Goal: Transaction & Acquisition: Purchase product/service

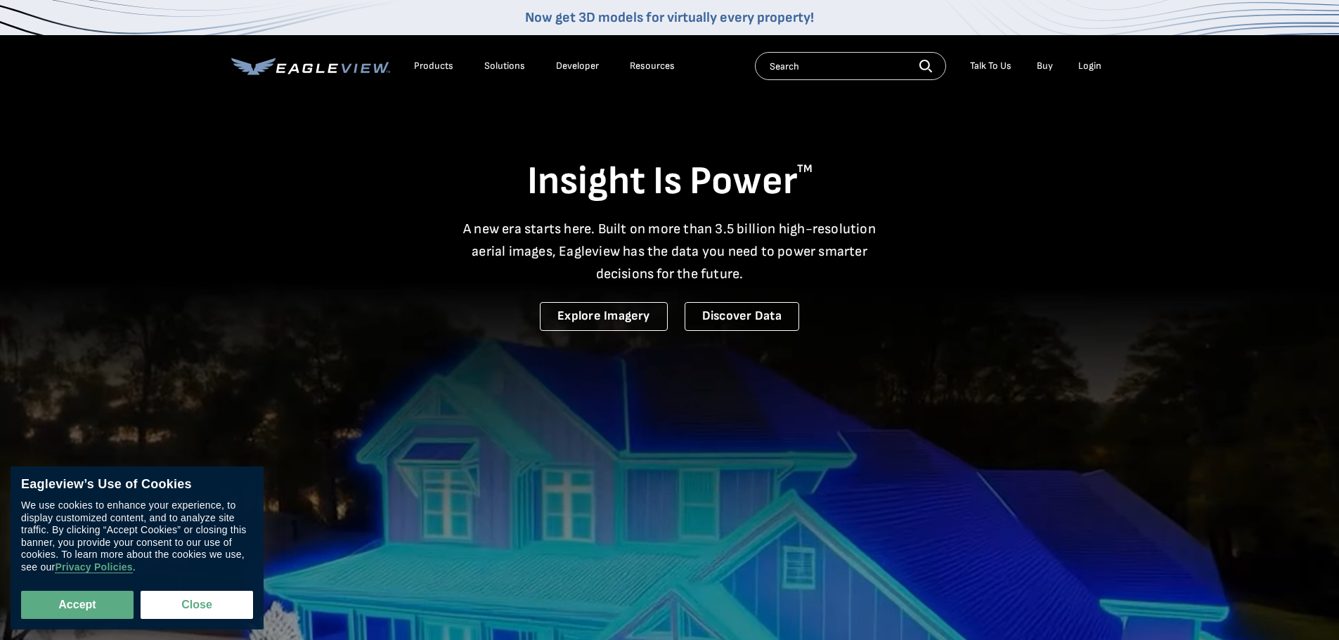
click at [1071, 70] on ul "Talk To Us Buy Login" at bounding box center [1036, 66] width 146 height 21
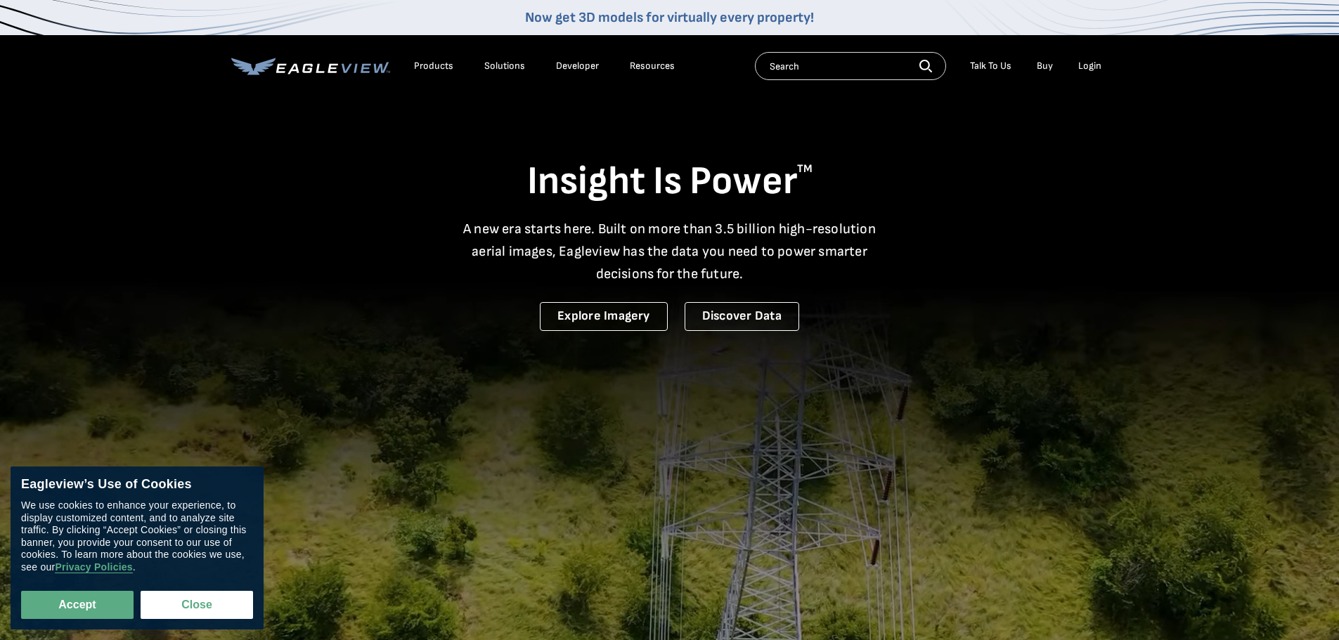
click at [1082, 70] on div "Login" at bounding box center [1089, 66] width 23 height 13
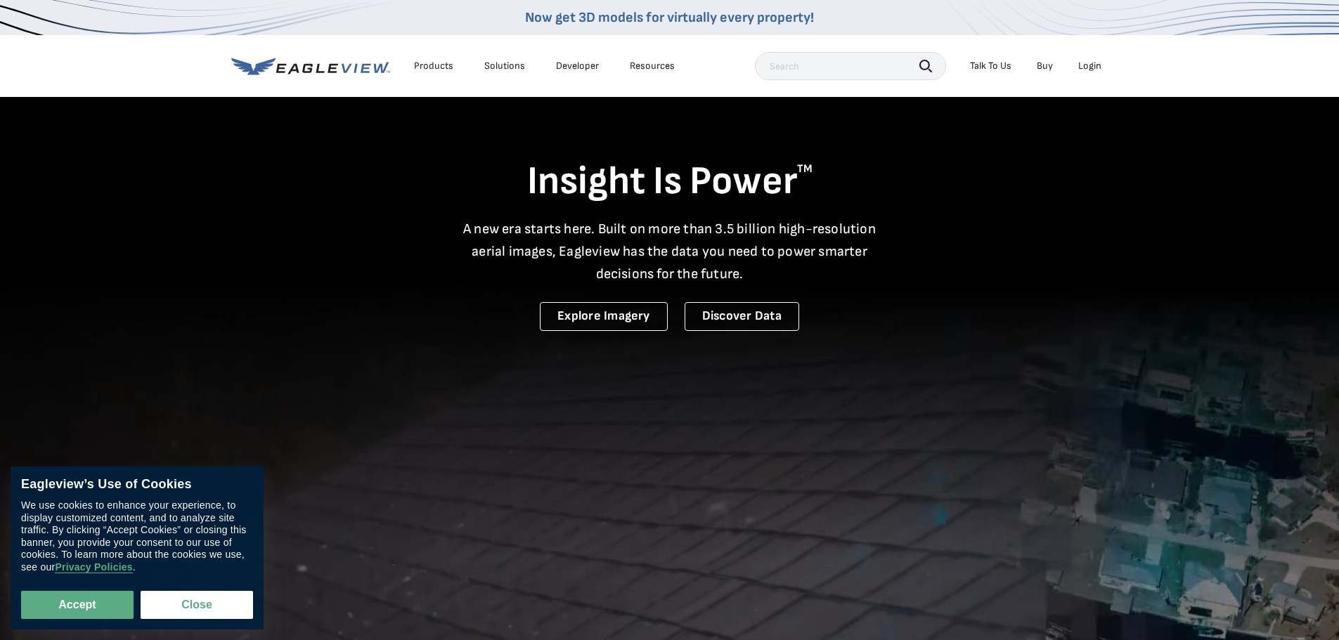
click at [1104, 63] on li "Login" at bounding box center [1089, 66] width 37 height 21
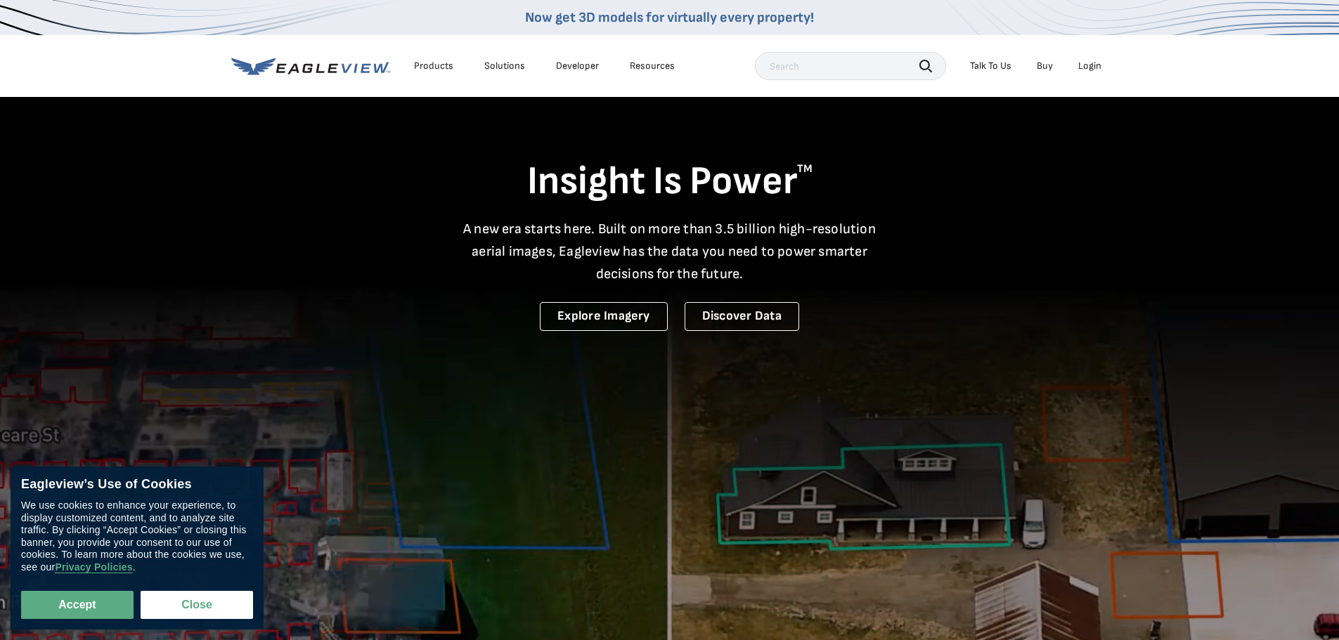
click at [1093, 66] on div "Login" at bounding box center [1089, 66] width 23 height 13
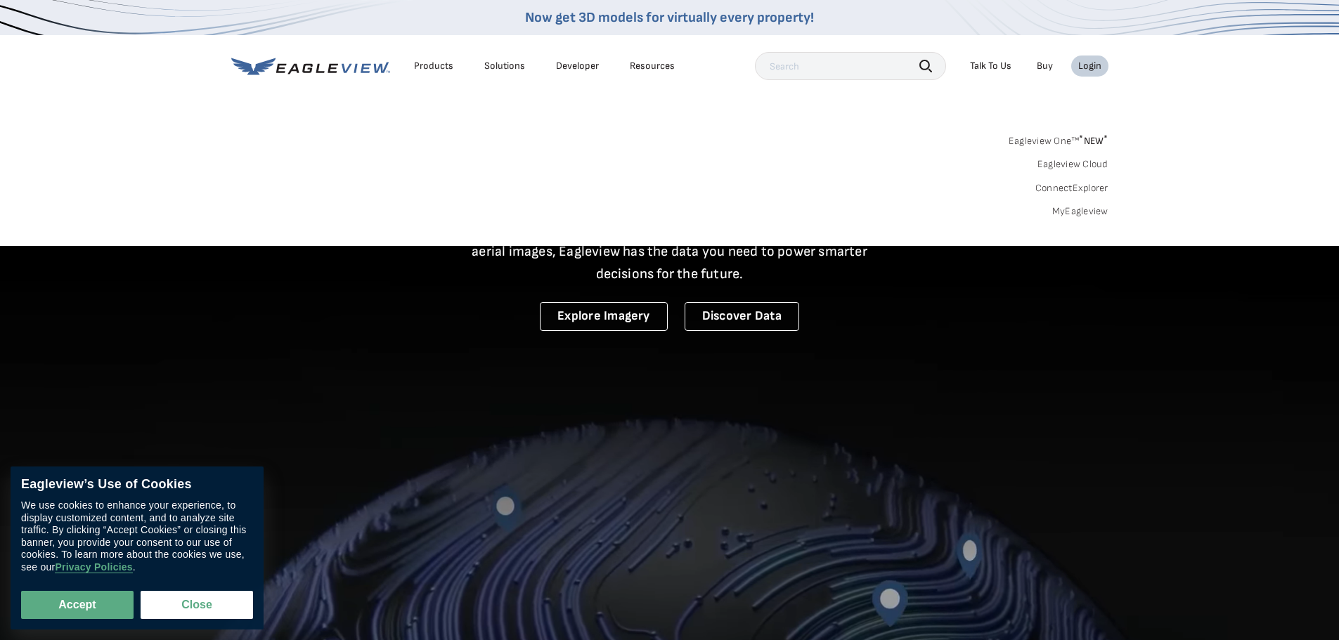
click at [1093, 67] on div "Login" at bounding box center [1089, 66] width 23 height 13
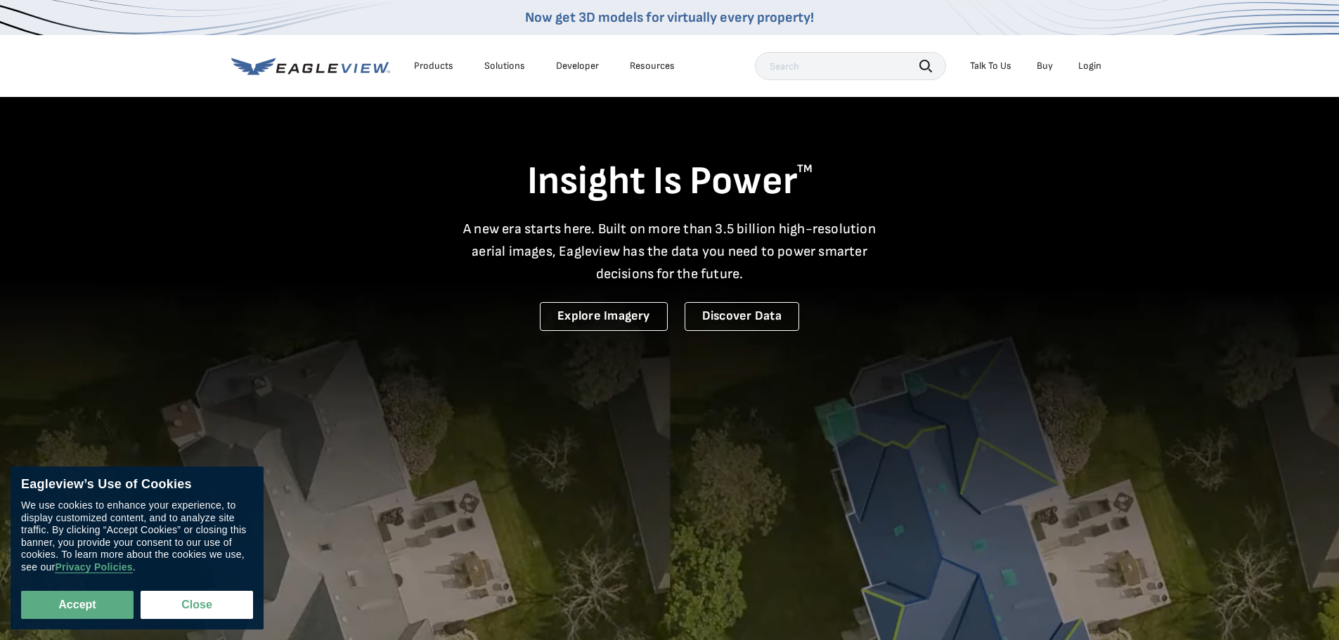
click at [1085, 67] on div "Login" at bounding box center [1089, 66] width 23 height 13
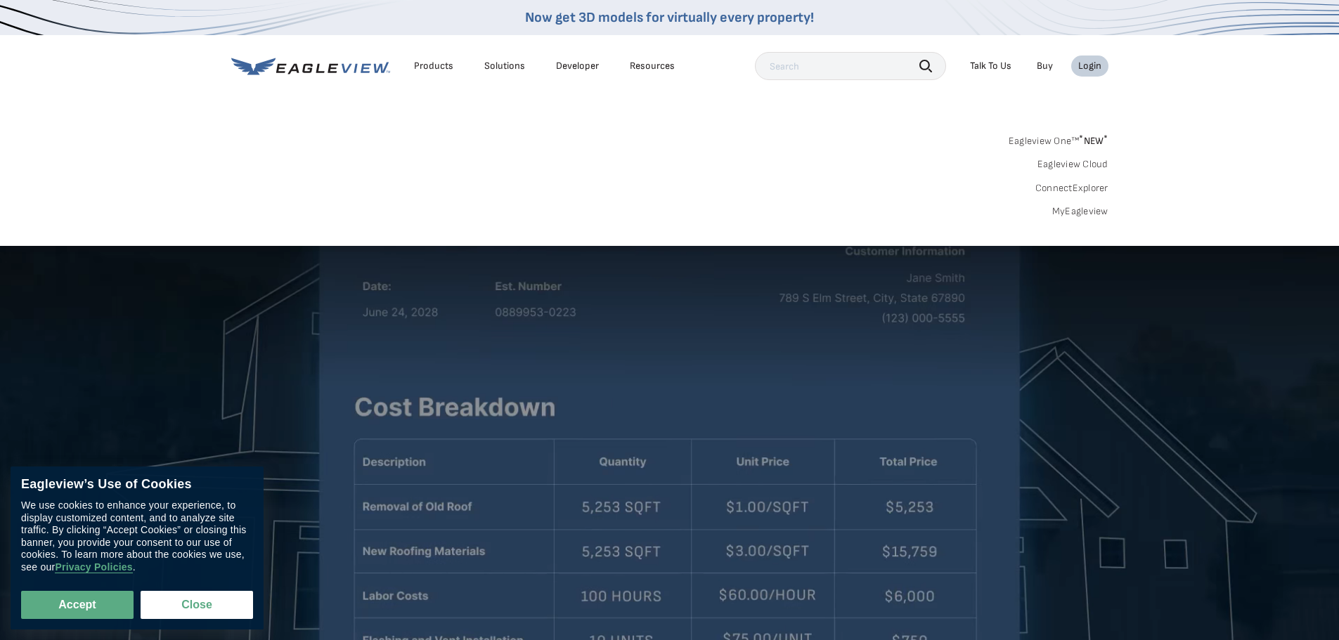
scroll to position [141, 0]
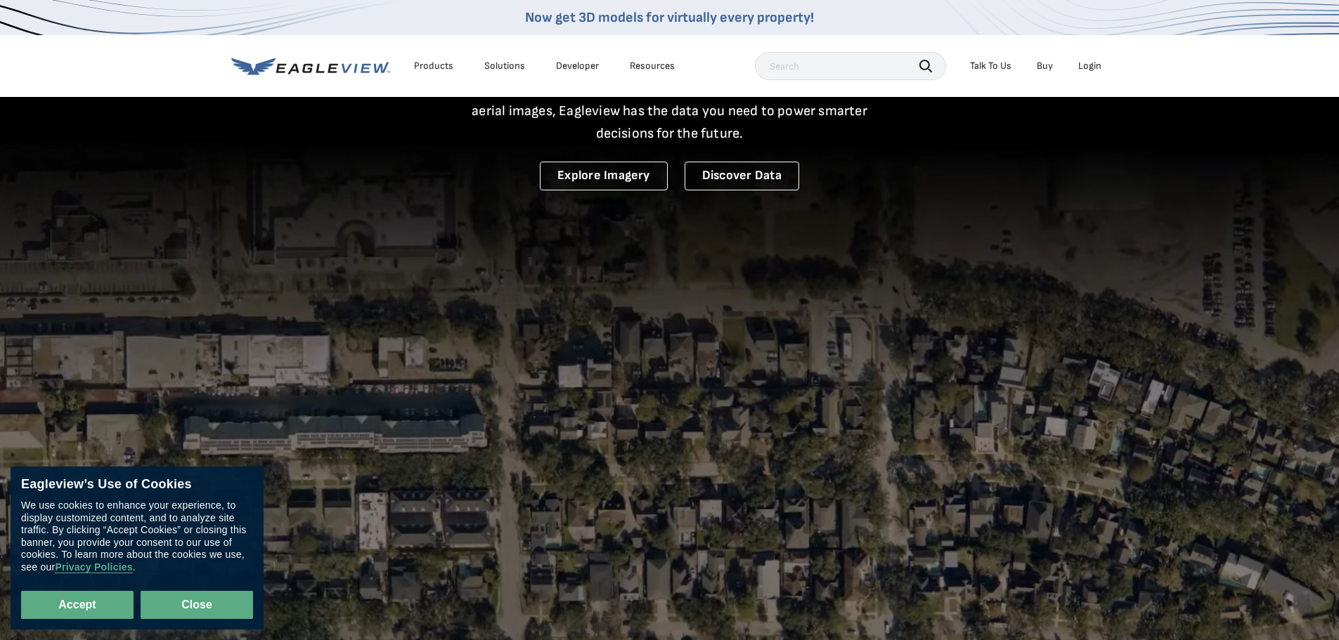
click at [191, 605] on button "Close" at bounding box center [197, 605] width 112 height 28
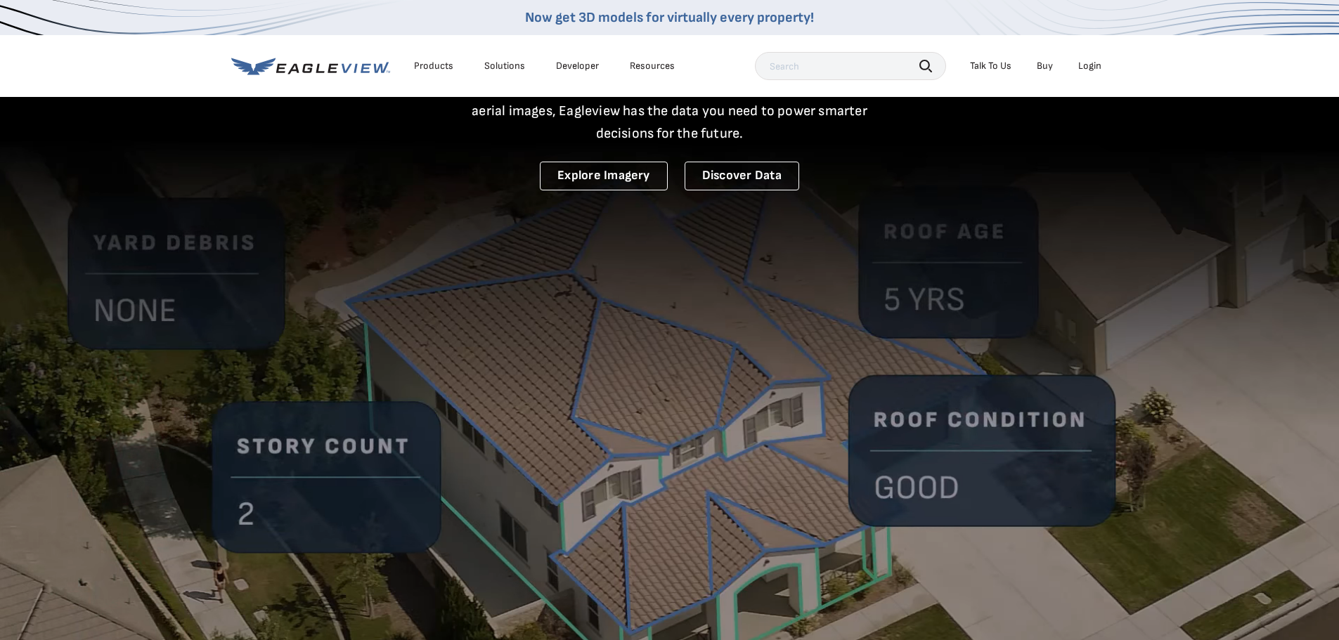
click at [1085, 61] on div "Login" at bounding box center [1089, 66] width 23 height 13
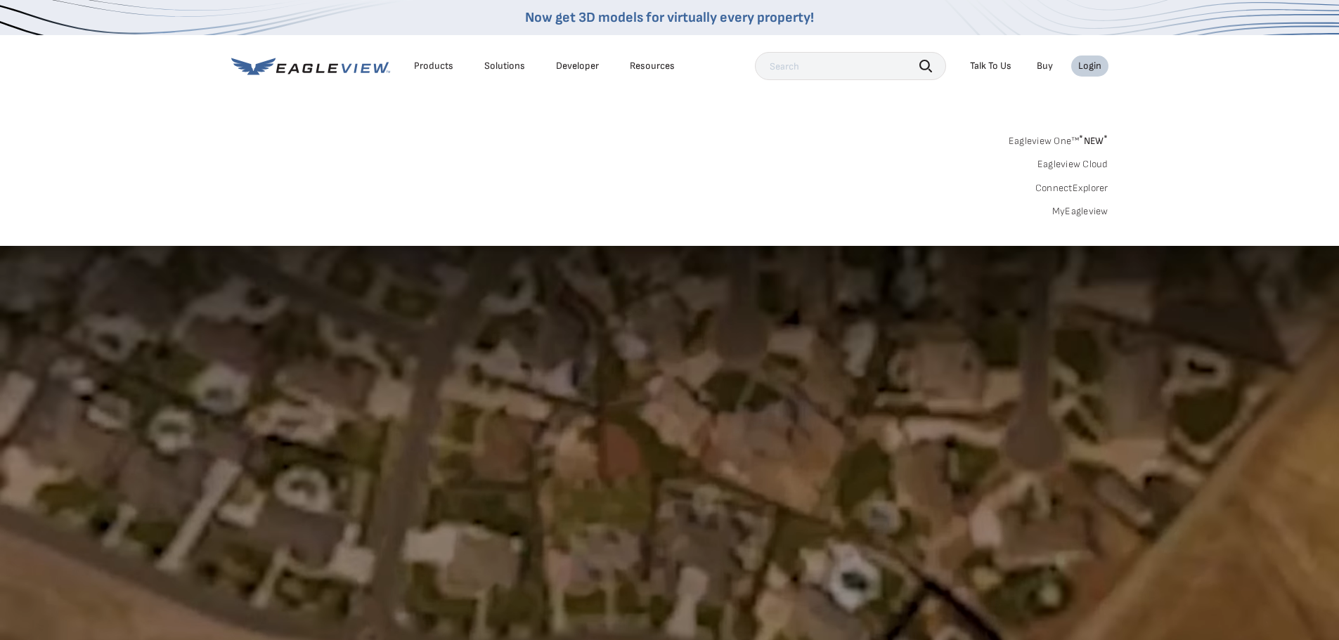
click at [1083, 214] on link "MyEagleview" at bounding box center [1080, 211] width 56 height 13
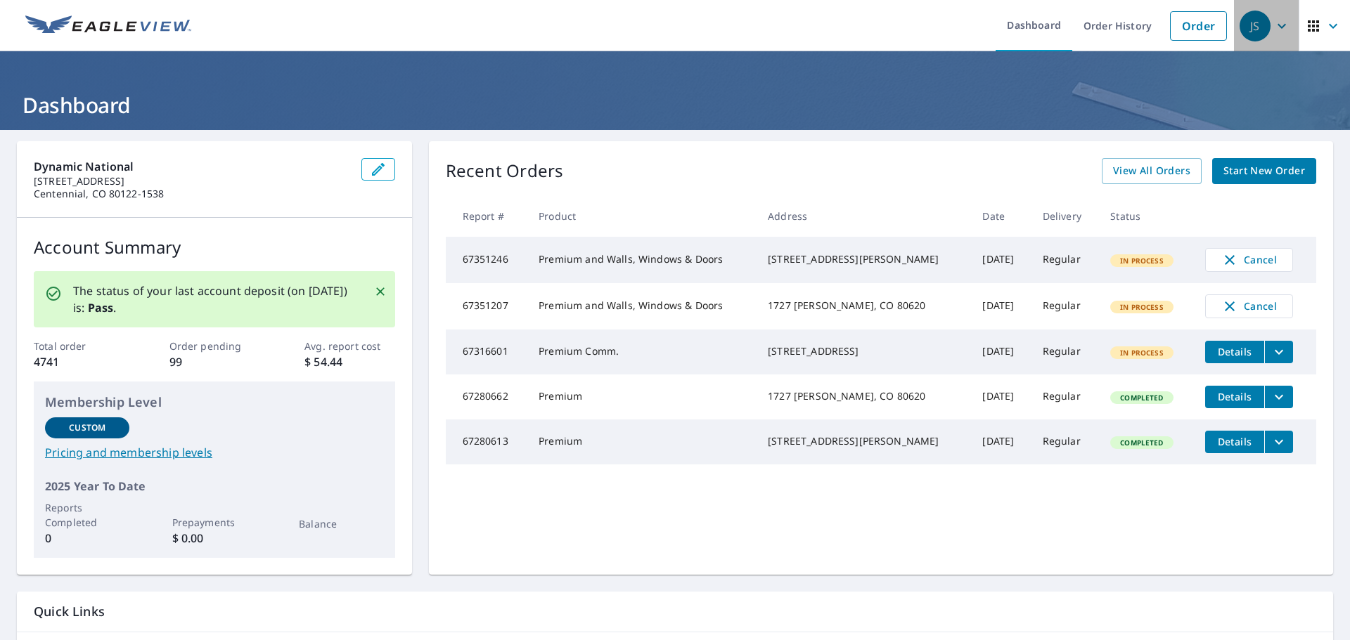
click at [1279, 29] on icon "button" at bounding box center [1281, 26] width 17 height 17
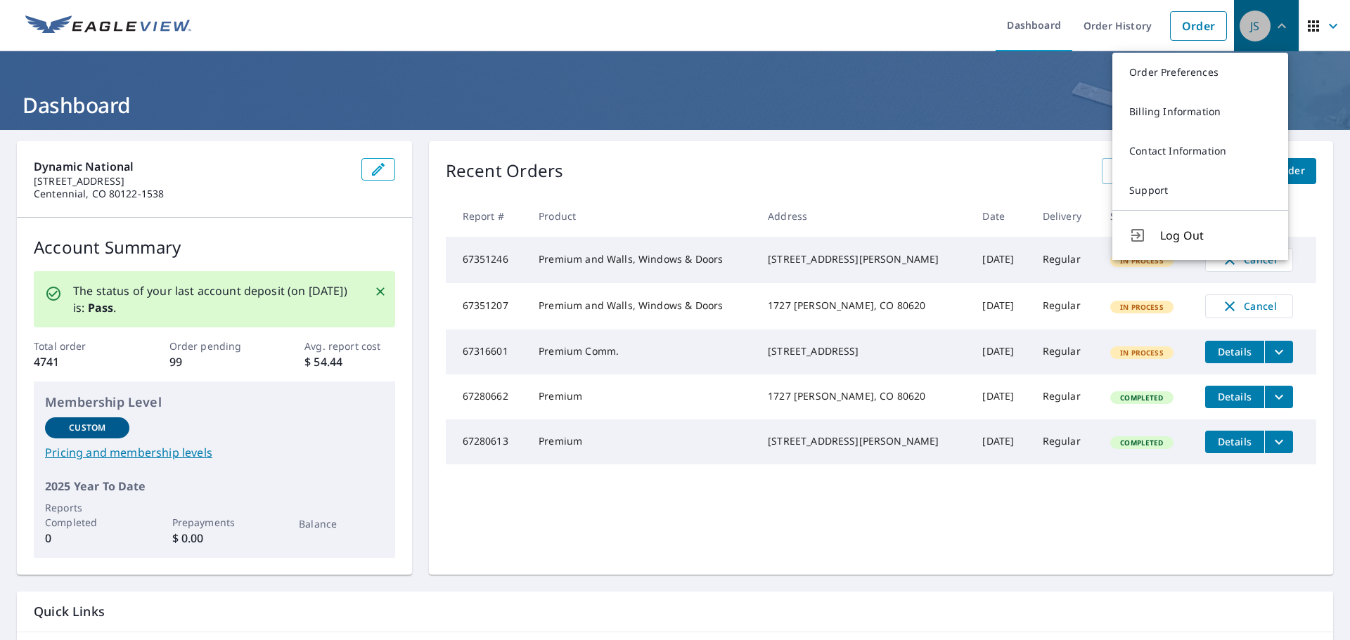
click at [1276, 26] on icon "button" at bounding box center [1281, 26] width 17 height 17
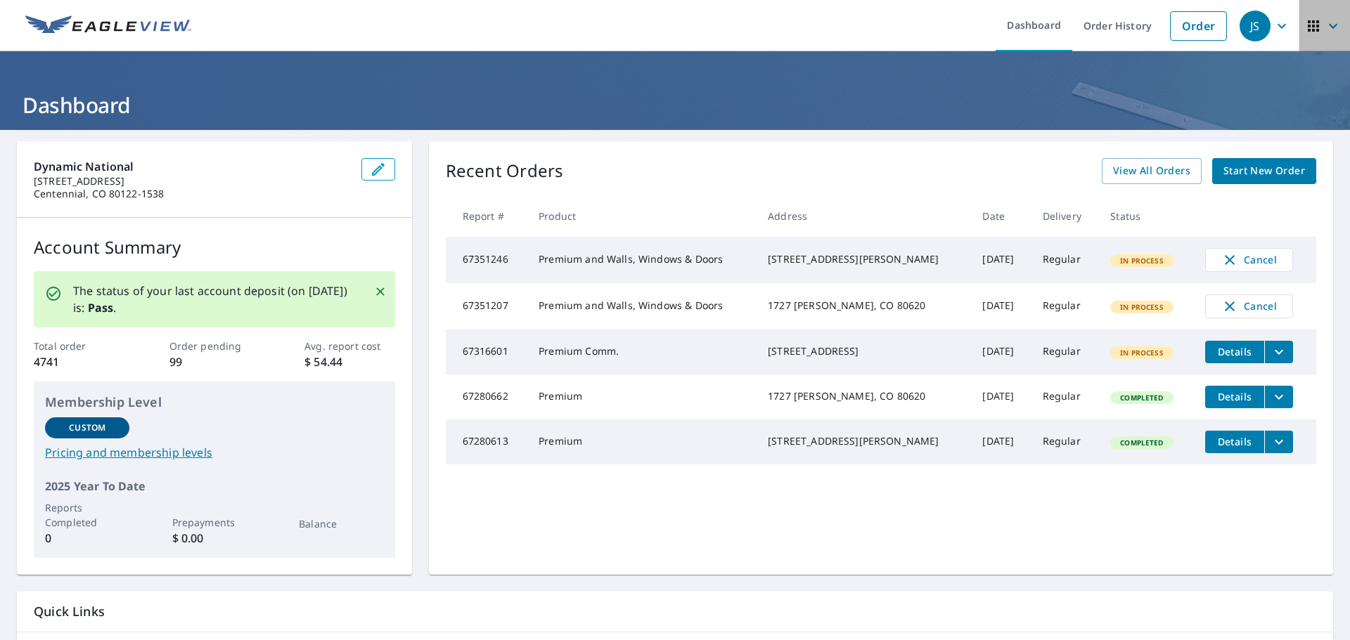
click at [1309, 27] on icon "button" at bounding box center [1313, 26] width 17 height 17
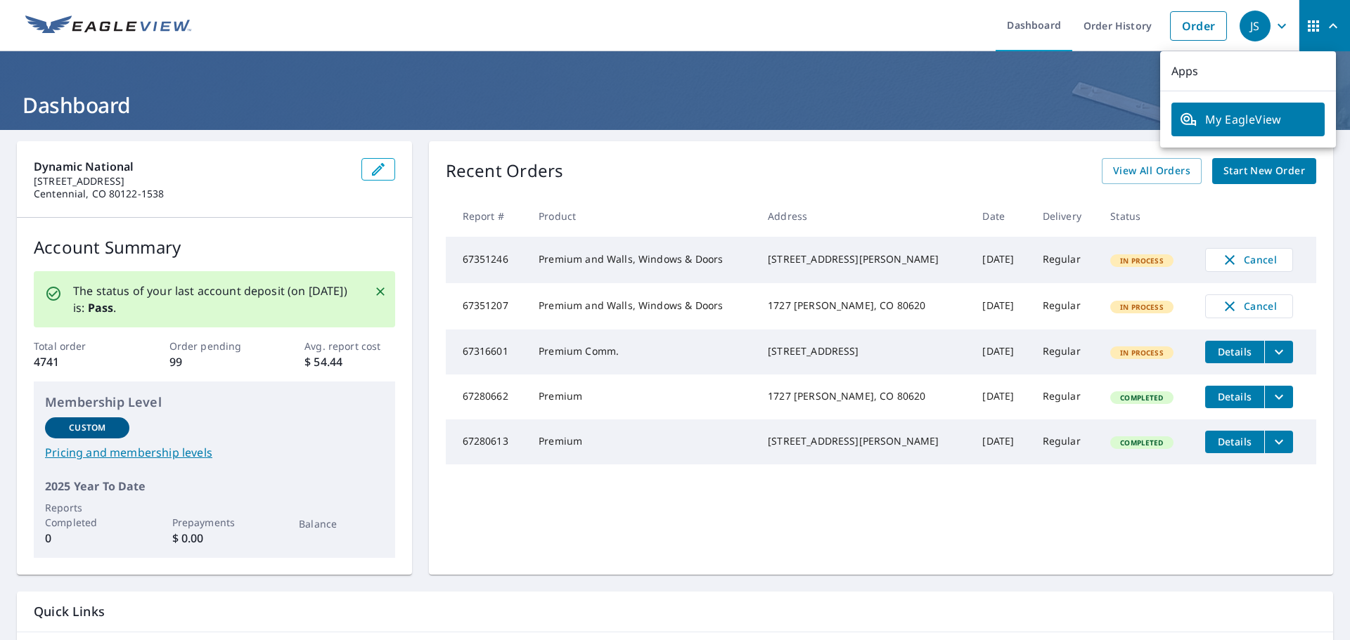
click at [929, 107] on h1 "Dashboard" at bounding box center [675, 105] width 1316 height 29
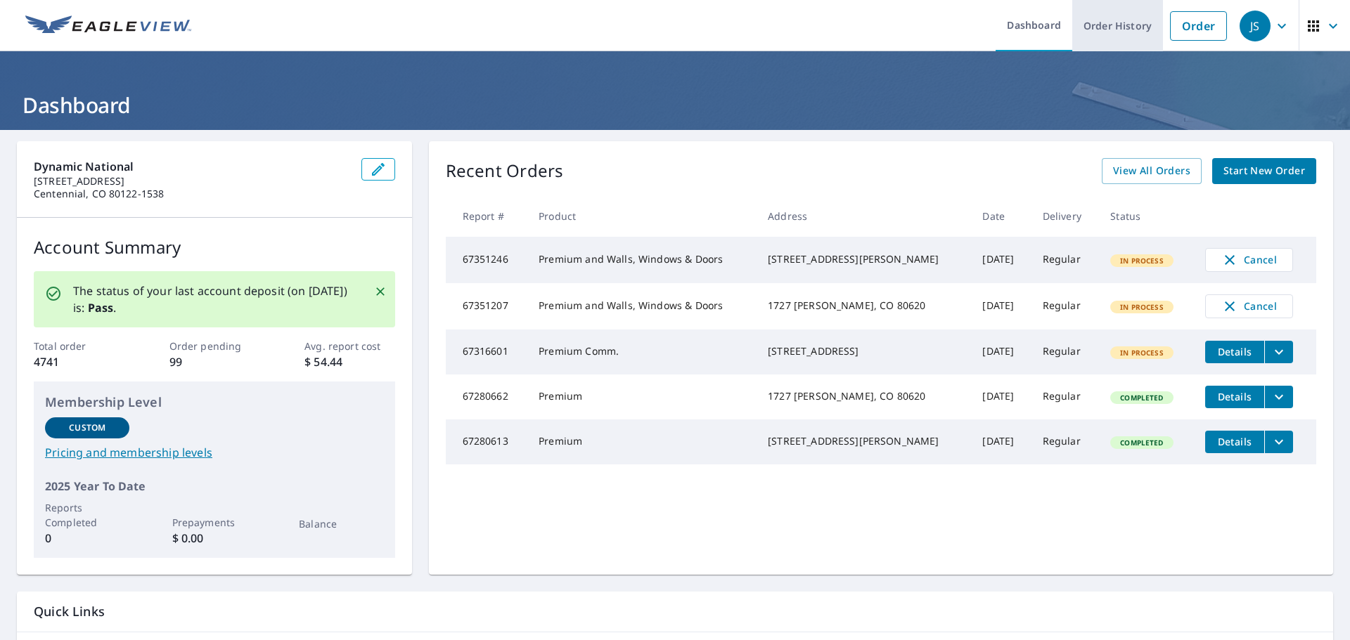
click at [1112, 21] on link "Order History" at bounding box center [1117, 25] width 91 height 51
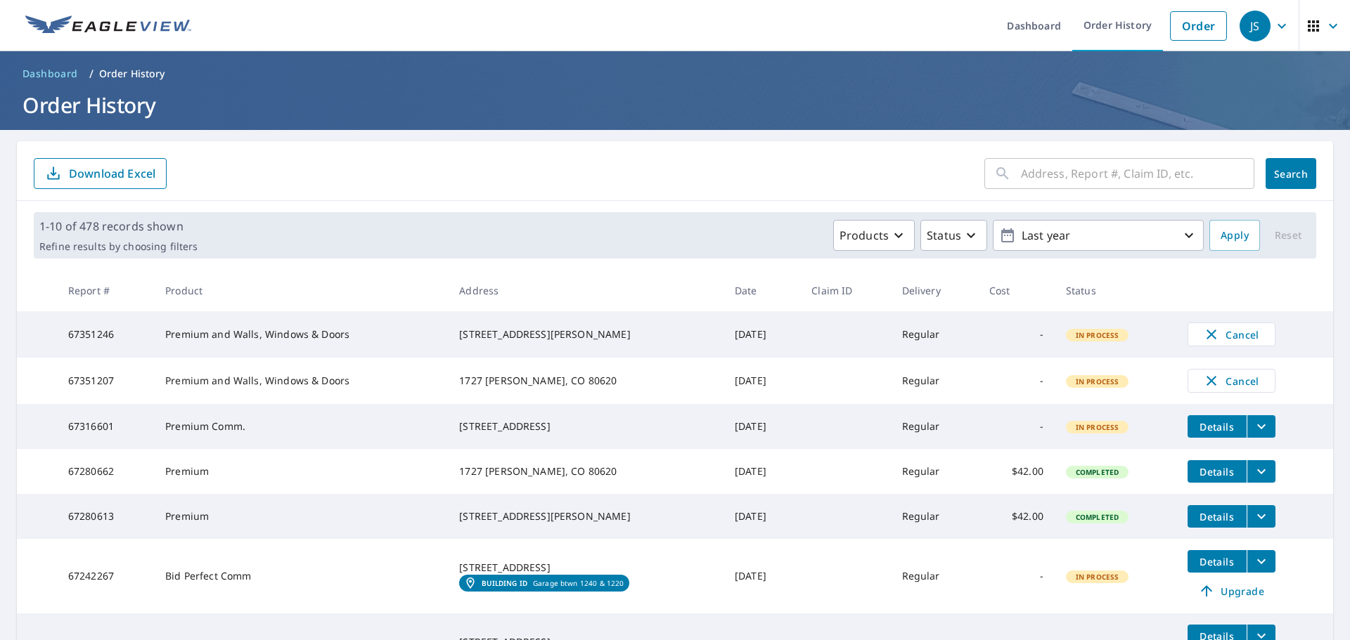
drag, startPoint x: 1081, startPoint y: 182, endPoint x: 1085, endPoint y: 169, distance: 14.2
click at [1081, 181] on input "text" at bounding box center [1137, 173] width 233 height 39
type input "205 N Sierra St, Reno, NV"
click at [1265, 178] on button "Search" at bounding box center [1290, 173] width 51 height 31
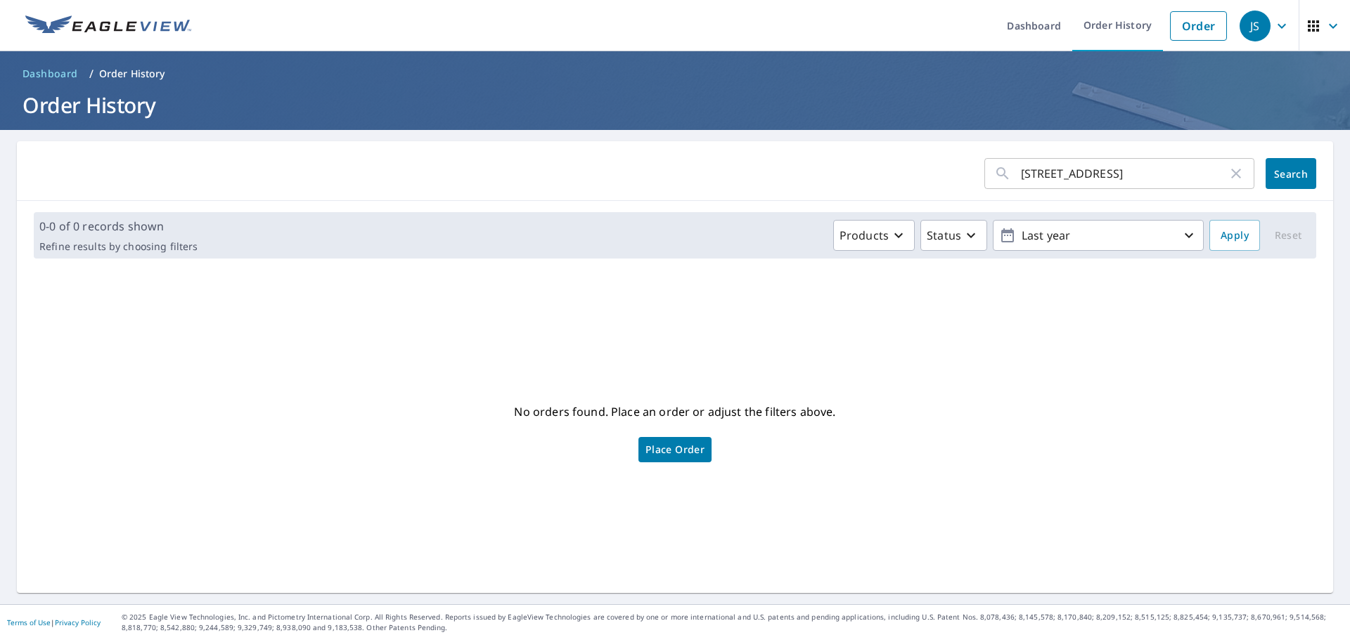
click at [1287, 161] on button "Search" at bounding box center [1290, 173] width 51 height 31
click at [1044, 169] on input "205 N Sierra St, Reno, NV" at bounding box center [1124, 173] width 207 height 39
click at [1046, 175] on input "205 N Cierra St, Reno, NV" at bounding box center [1124, 173] width 207 height 39
type input "205 N Sierra St, Reno, NV"
click at [1277, 179] on span "Search" at bounding box center [1291, 173] width 28 height 13
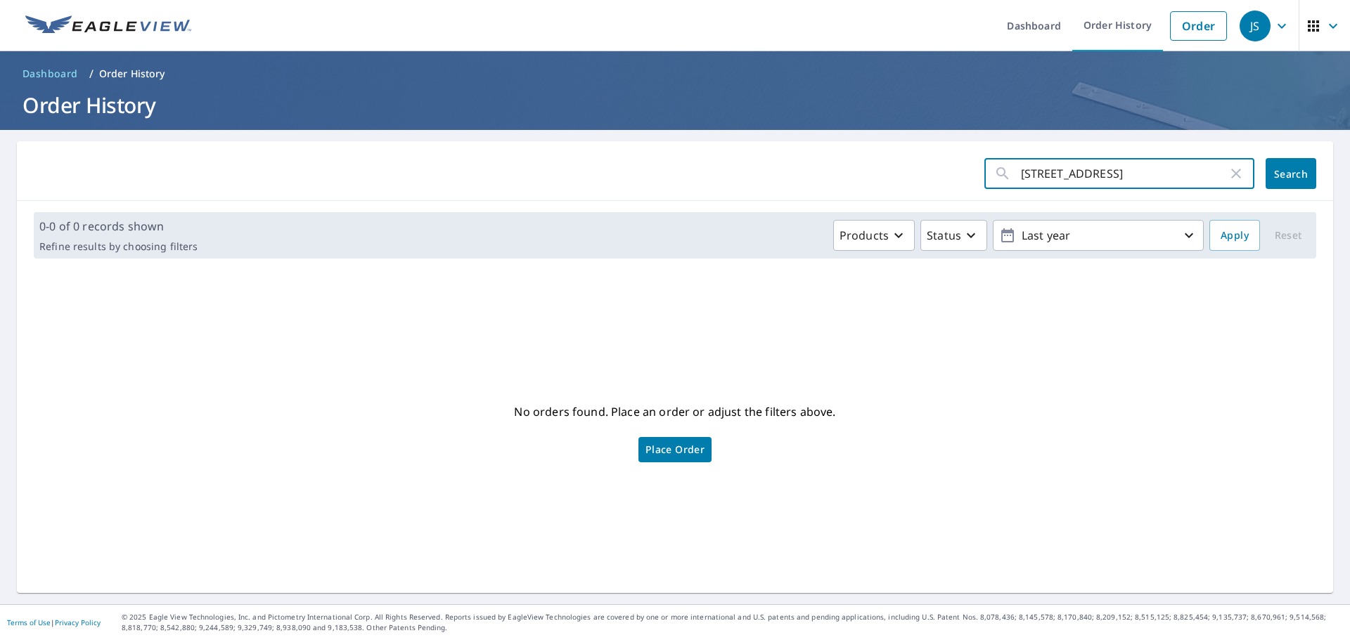
drag, startPoint x: 1171, startPoint y: 176, endPoint x: 875, endPoint y: 170, distance: 296.0
click at [875, 170] on form "205 N Sierra St, Reno, NV ​ Search" at bounding box center [675, 173] width 1282 height 31
click at [682, 446] on span "Place Order" at bounding box center [674, 449] width 59 height 7
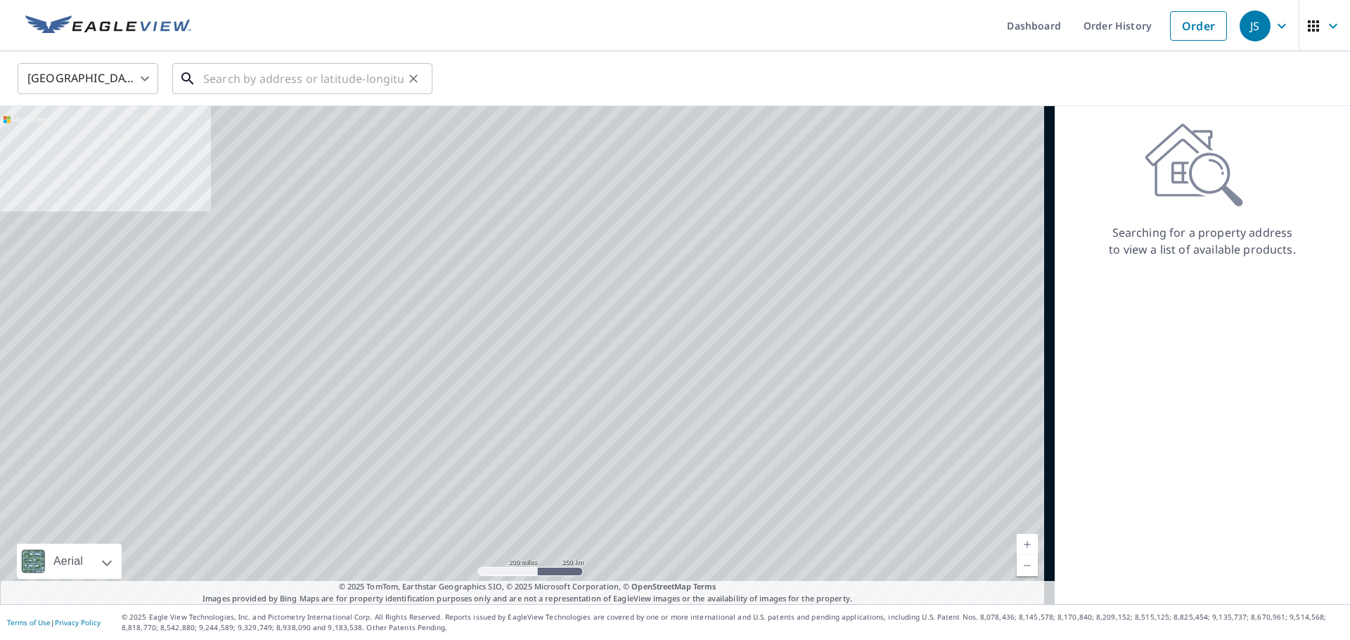
click at [267, 78] on input "text" at bounding box center [303, 78] width 200 height 39
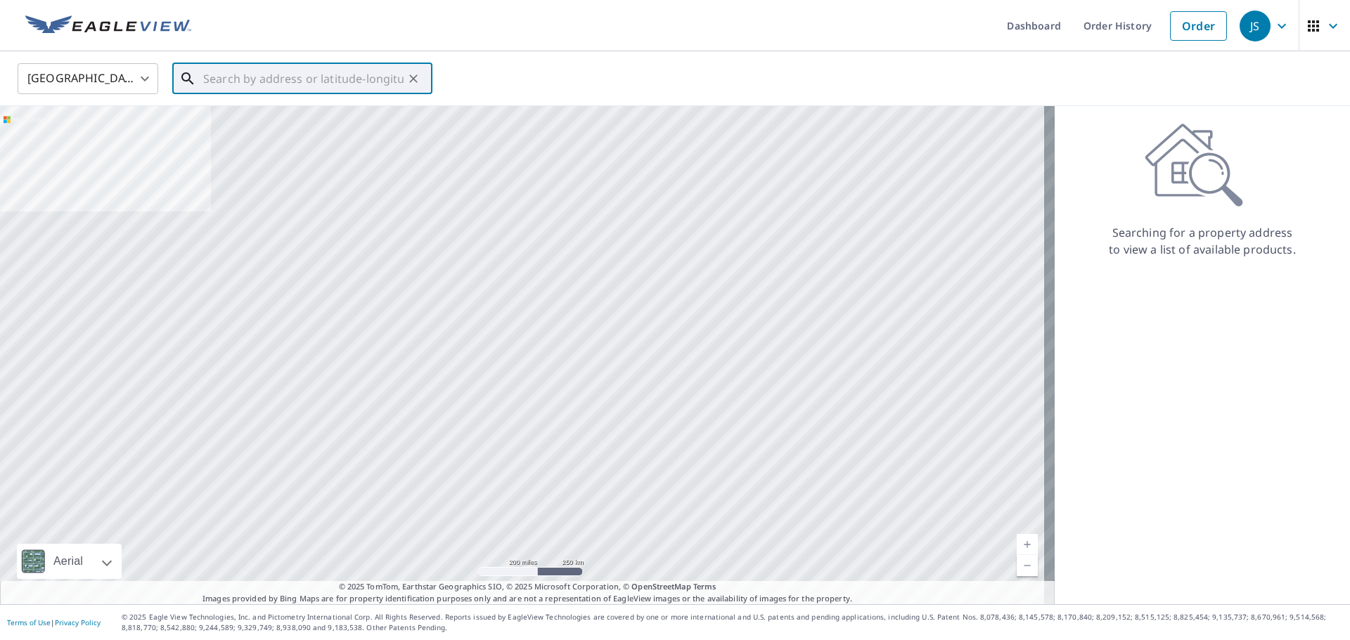
paste input "[STREET_ADDRESS]"
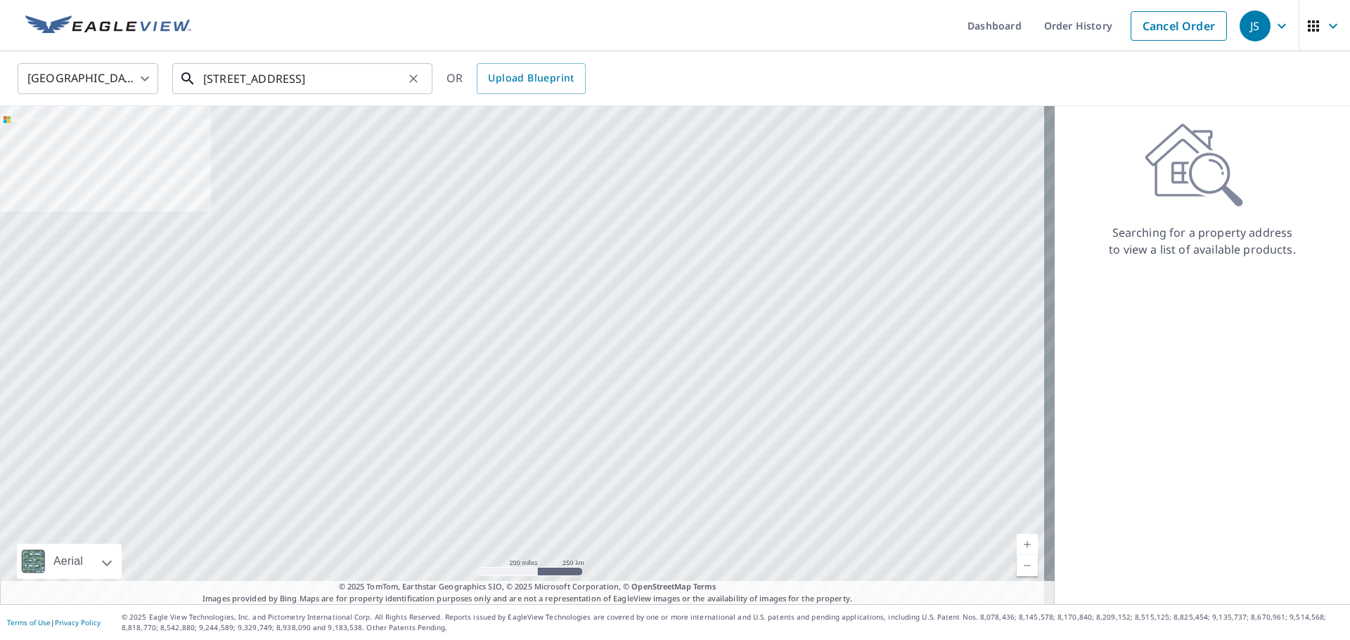
click at [394, 82] on input "[STREET_ADDRESS]" at bounding box center [303, 78] width 200 height 39
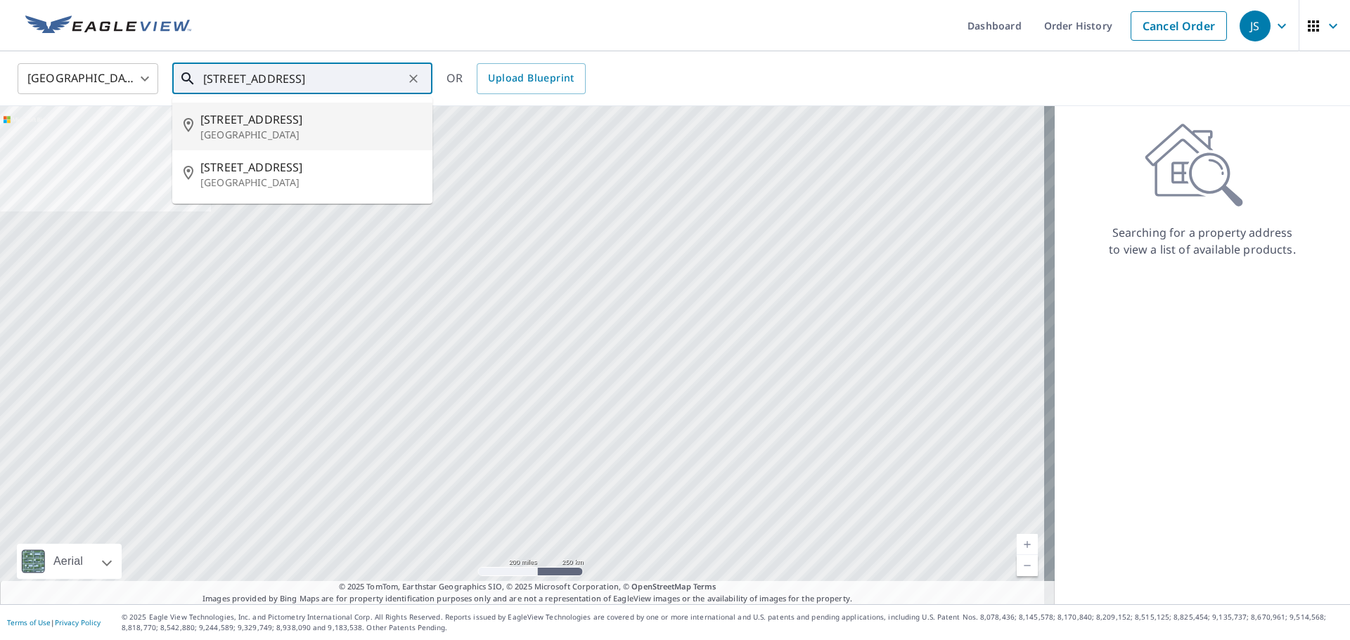
click at [311, 129] on p "Reno, NV 89501" at bounding box center [310, 135] width 221 height 14
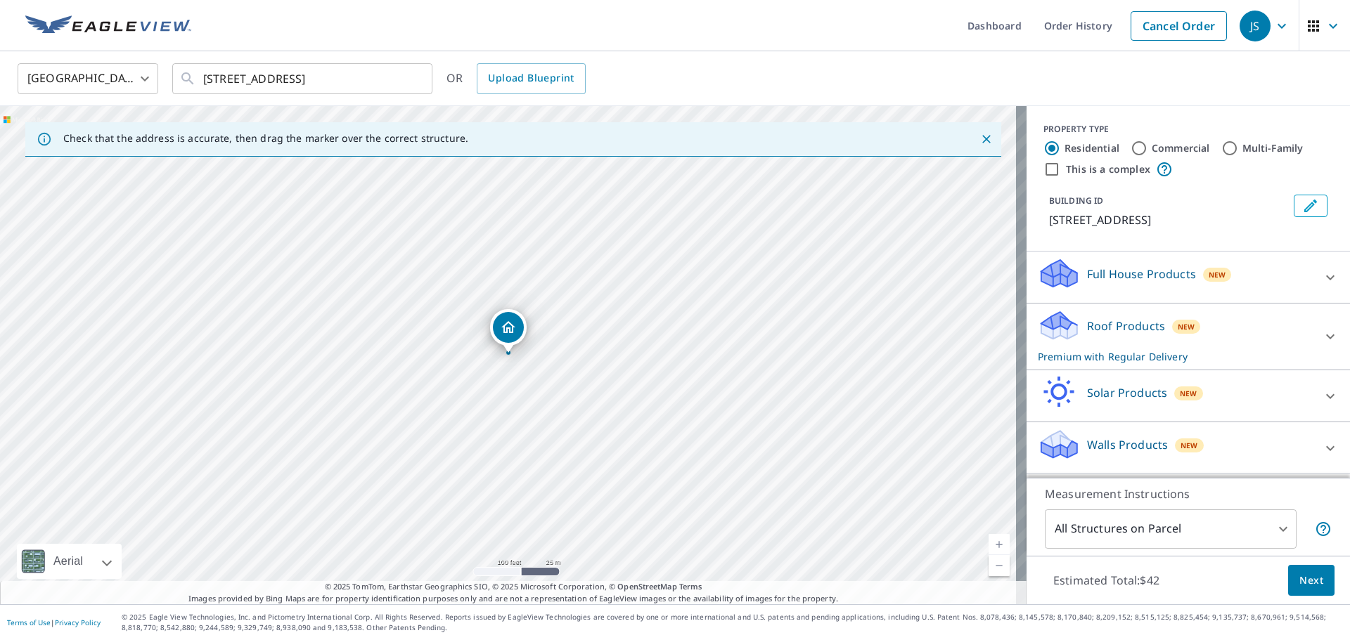
click at [385, 328] on div "210 N Sierra St Reno, NV 89501" at bounding box center [513, 355] width 1026 height 498
drag, startPoint x: 487, startPoint y: 341, endPoint x: 738, endPoint y: 311, distance: 252.7
click at [738, 311] on div "210 N Sierra St Reno, NV 89501" at bounding box center [513, 355] width 1026 height 498
click at [641, 315] on div "210 N Sierra St Reno, NV 89501" at bounding box center [513, 355] width 1026 height 498
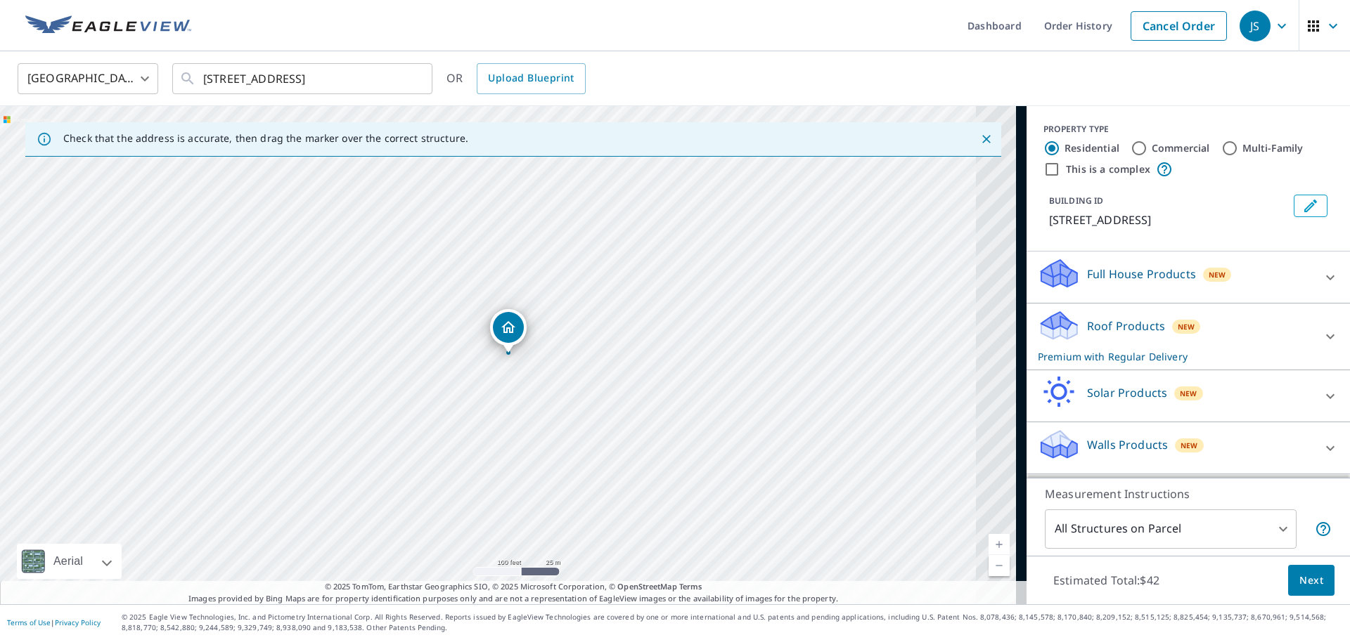
click at [641, 314] on div "210 N Sierra St Reno, NV 89501" at bounding box center [513, 355] width 1026 height 498
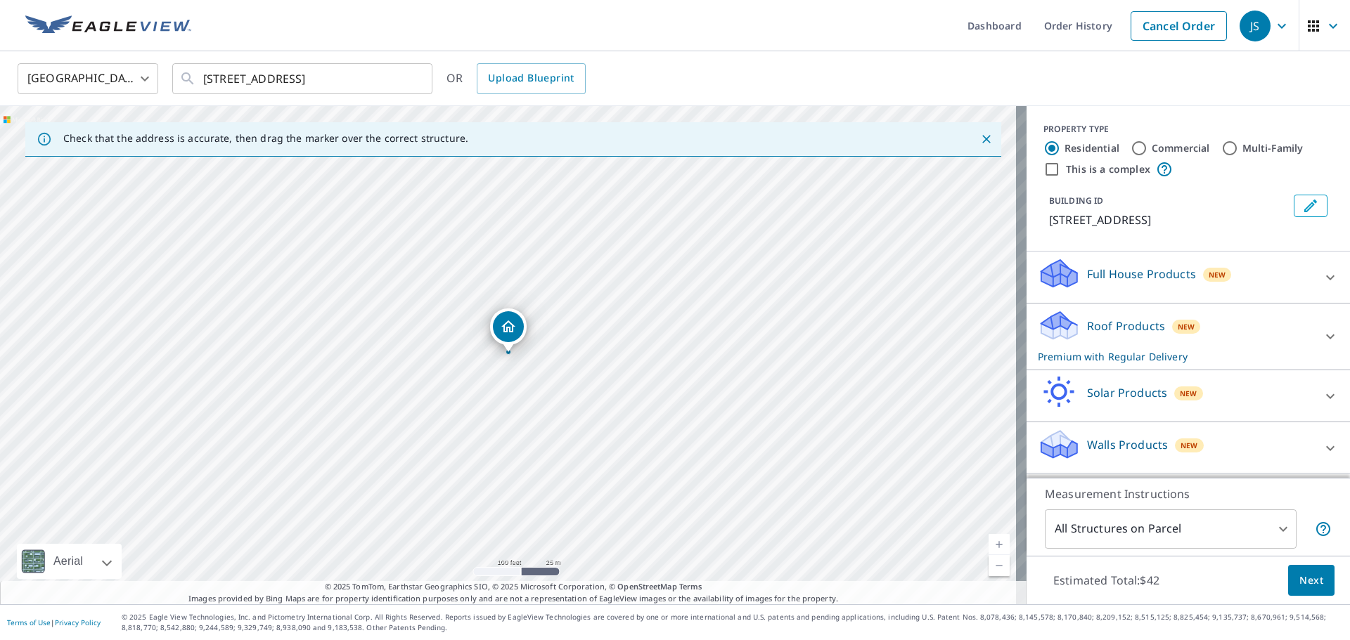
click at [384, 282] on div "210 N Sierra St Reno, NV 89501" at bounding box center [513, 355] width 1026 height 498
click at [316, 86] on input "210 N Sierra St Reno, NV 89501" at bounding box center [303, 78] width 200 height 39
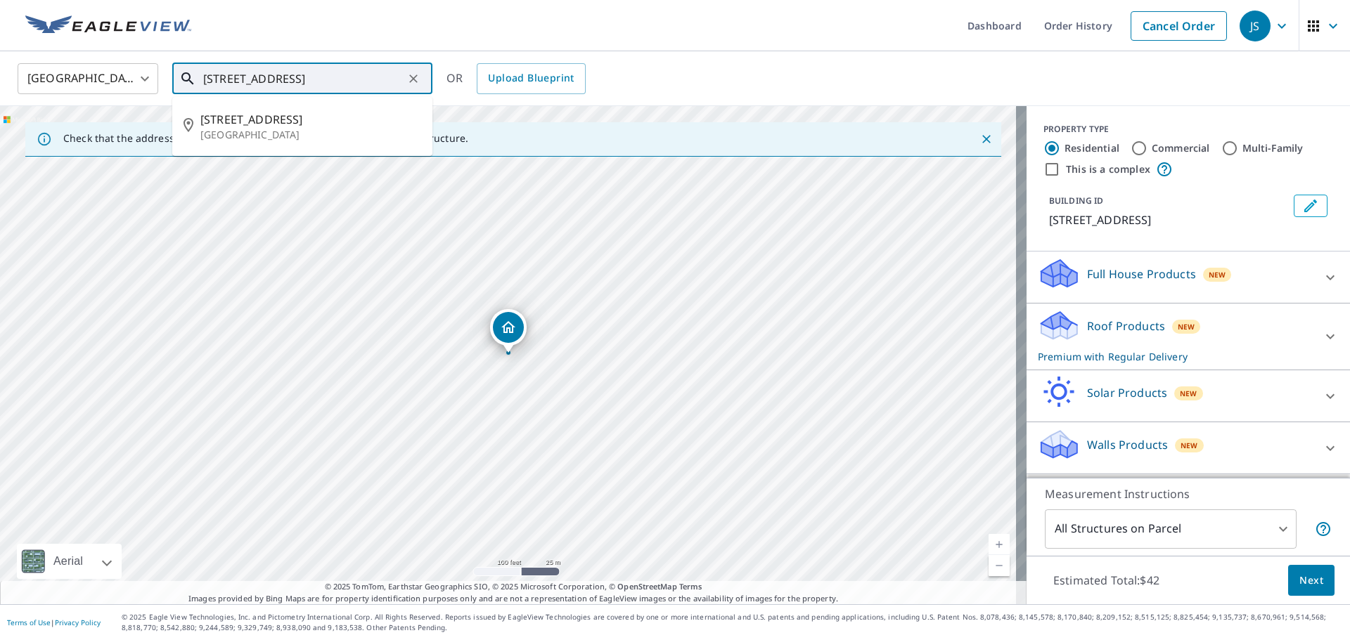
click at [316, 86] on input "210 N Sierra St Reno, NV 89501" at bounding box center [303, 78] width 200 height 39
paste input "55 N Sierra St,"
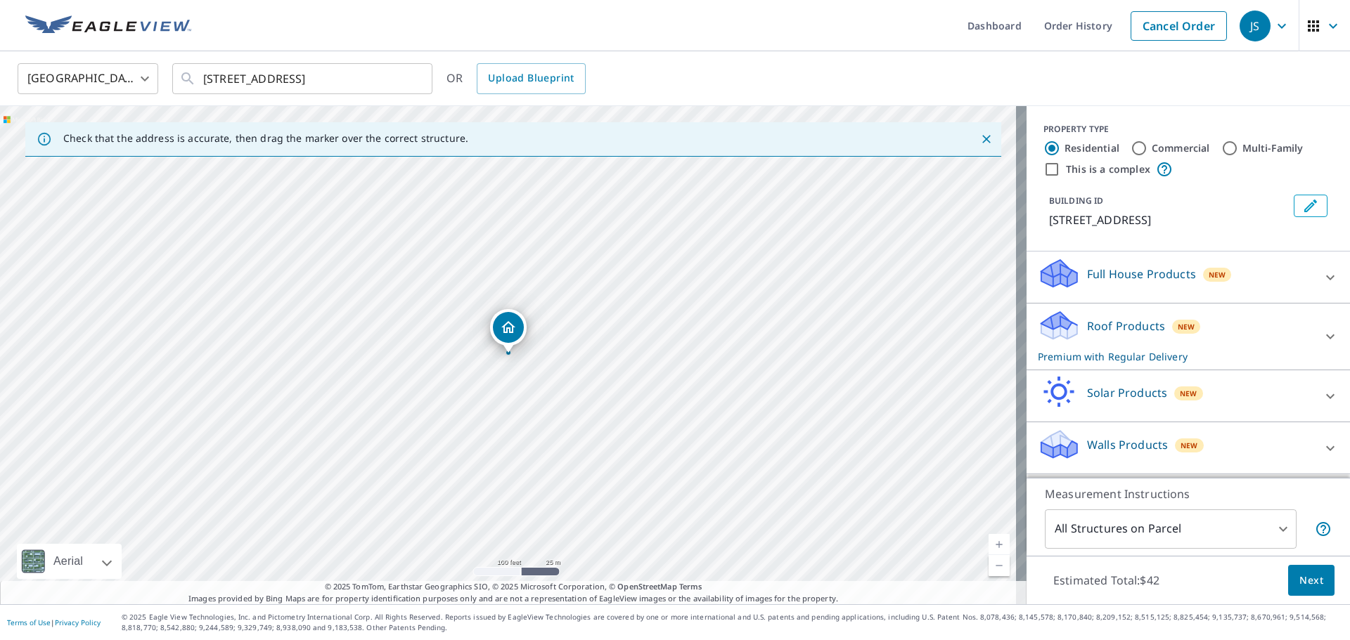
click at [466, 49] on ul "Dashboard Order History Cancel Order" at bounding box center [717, 25] width 1034 height 51
click at [333, 75] on input "255 N Sierra St, Reno, NV 89501" at bounding box center [303, 78] width 200 height 39
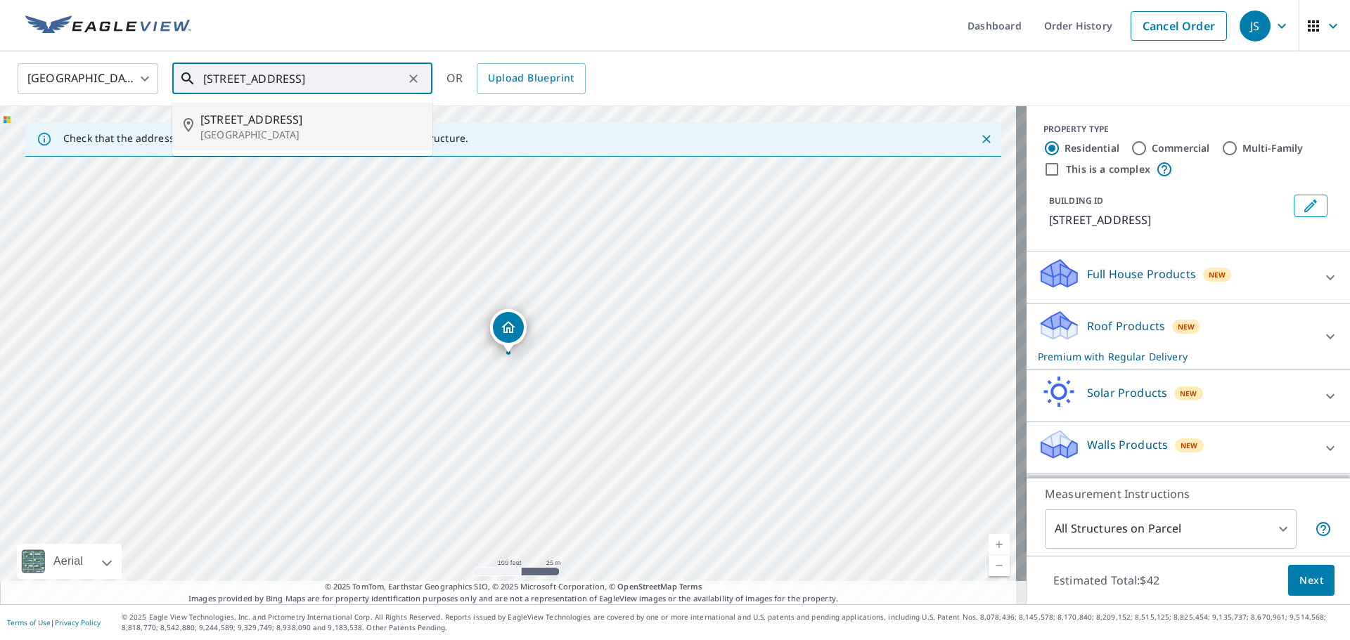
click at [300, 111] on span "255 N Sierra St" at bounding box center [310, 119] width 221 height 17
type input "255 N Sierra St Reno, NV 89501"
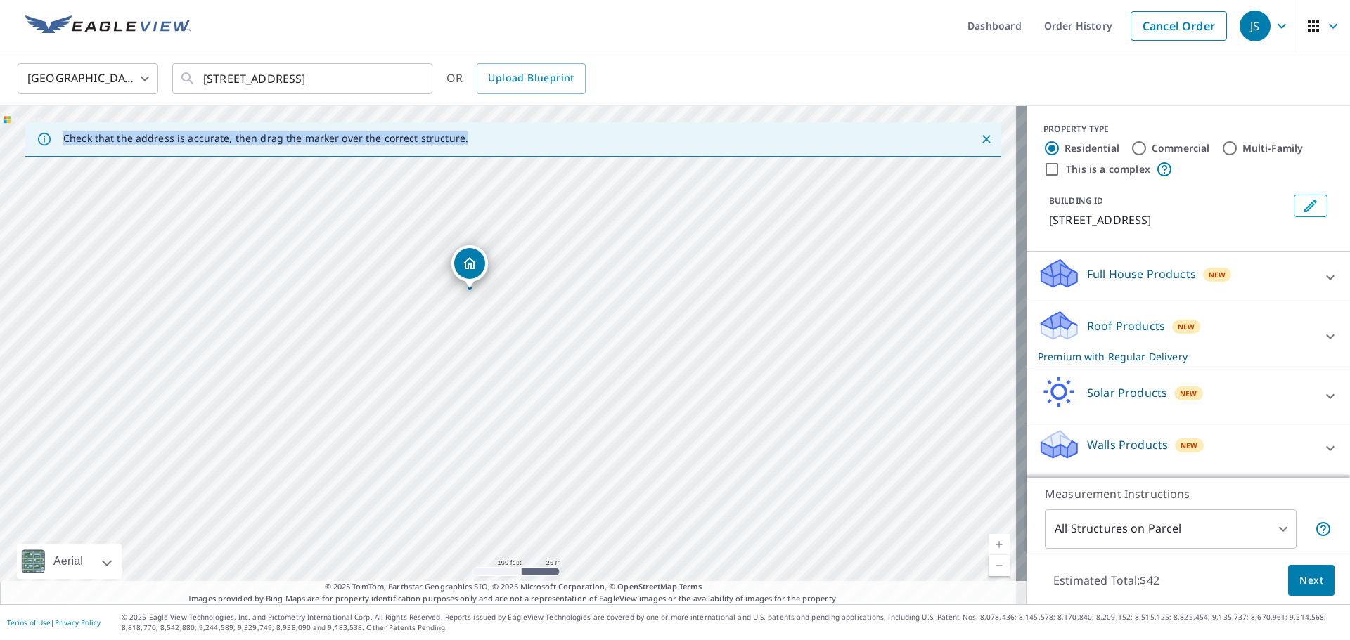
drag, startPoint x: 0, startPoint y: 156, endPoint x: 4, endPoint y: 211, distance: 55.0
click at [4, 211] on div "Check that the address is accurate, then drag the marker over the correct struc…" at bounding box center [513, 355] width 1026 height 498
click at [1282, 334] on div "Roof Products New Premium with Regular Delivery" at bounding box center [1176, 336] width 276 height 55
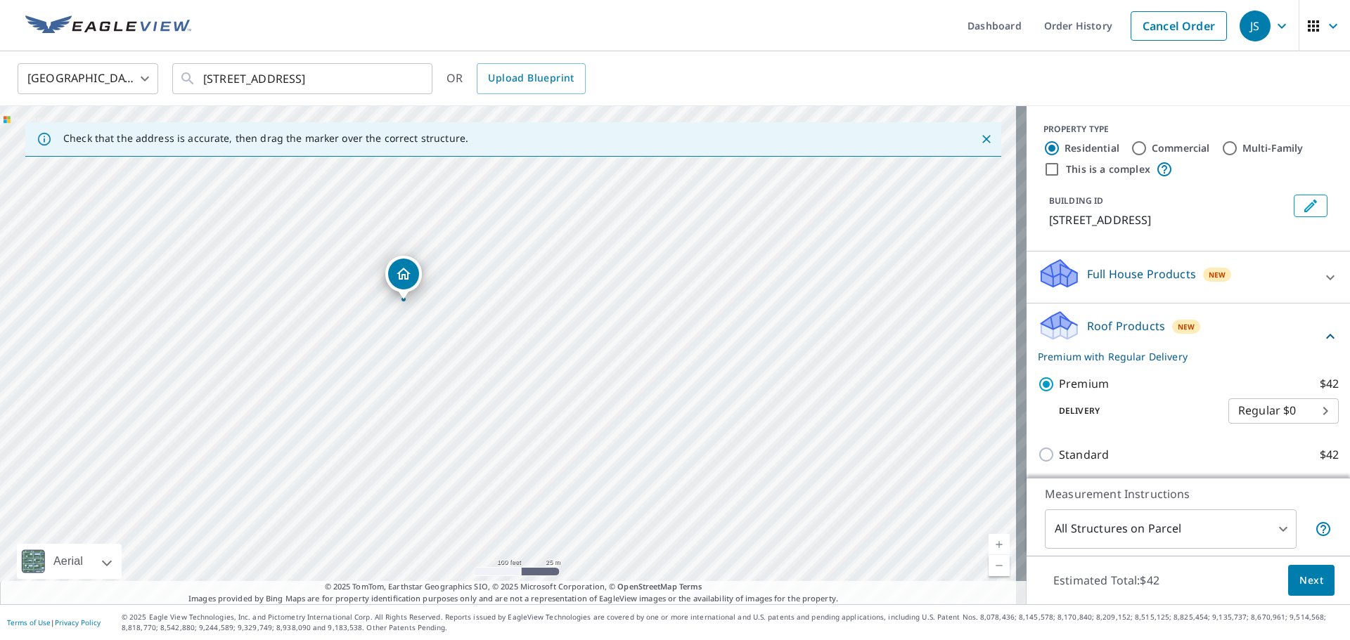
click at [1158, 148] on label "Commercial" at bounding box center [1181, 148] width 58 height 14
click at [1147, 148] on input "Commercial" at bounding box center [1138, 148] width 17 height 17
radio input "true"
type input "4"
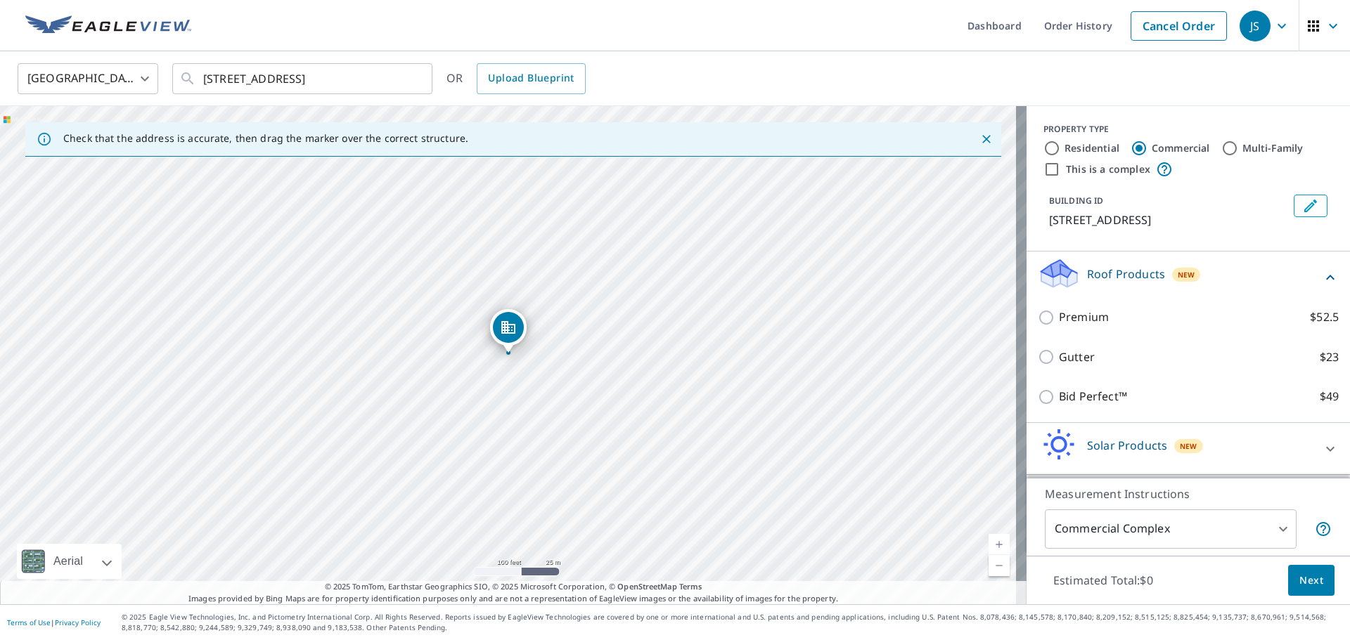
scroll to position [49, 0]
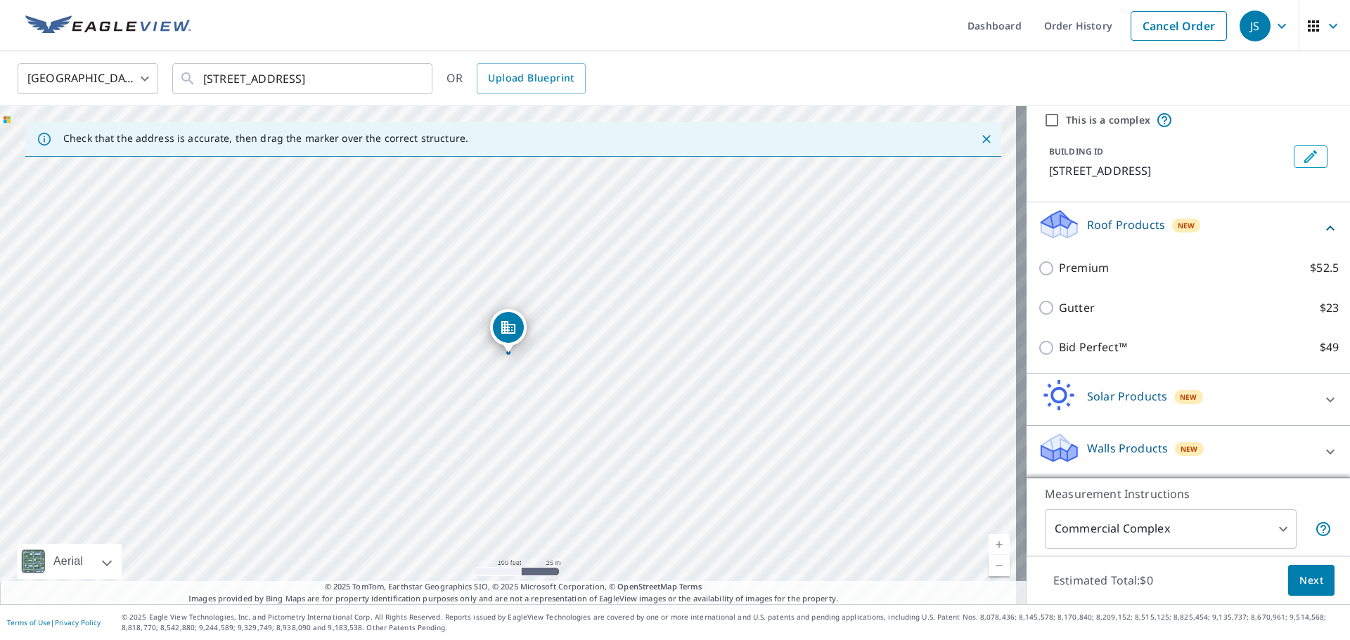
click at [502, 409] on div "255 N Sierra St Reno, NV 89501" at bounding box center [513, 355] width 1026 height 498
drag, startPoint x: 608, startPoint y: 447, endPoint x: 742, endPoint y: 363, distance: 158.2
click at [742, 363] on div "255 N Sierra St Reno, NV 89501" at bounding box center [513, 355] width 1026 height 498
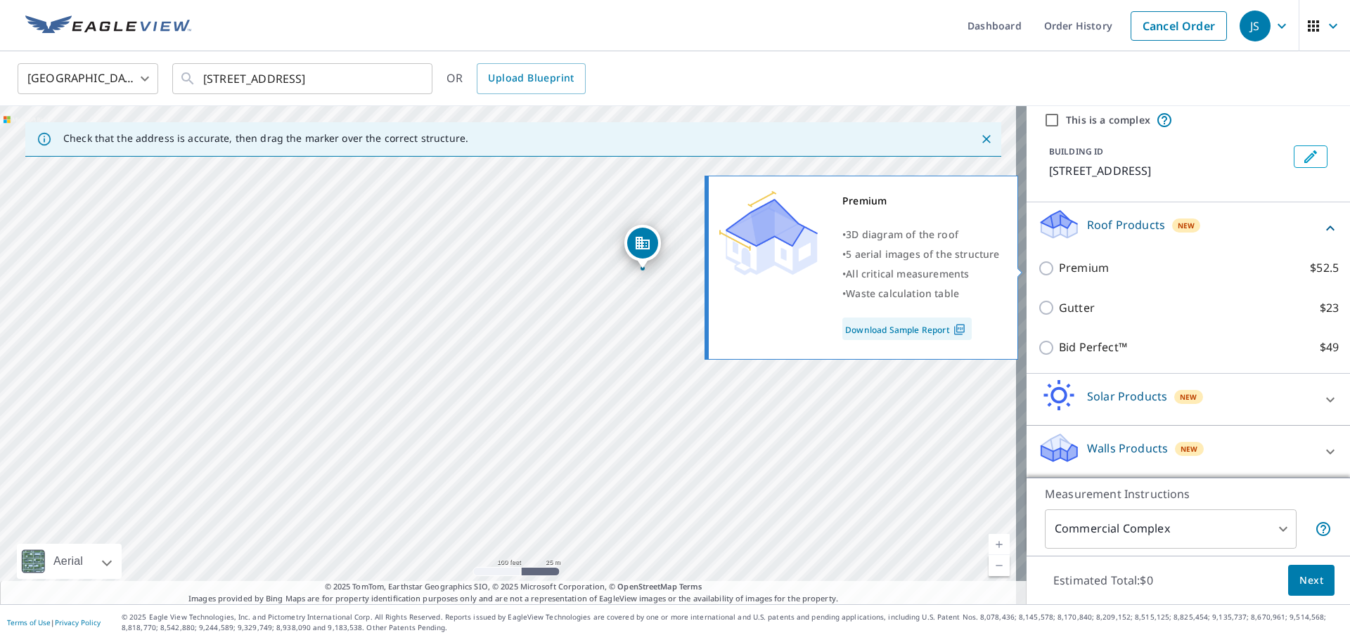
click at [1090, 266] on p "Premium" at bounding box center [1084, 268] width 50 height 18
click at [1059, 266] on input "Premium $52.5" at bounding box center [1048, 268] width 21 height 17
checkbox input "true"
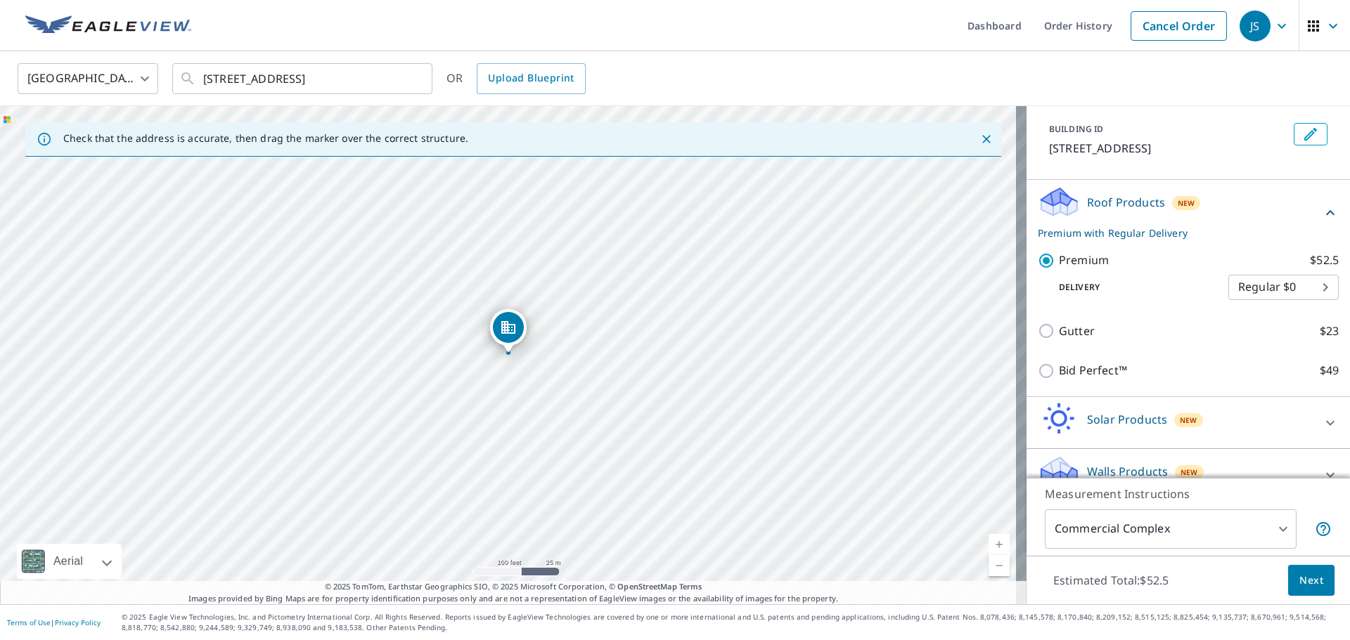
scroll to position [95, 0]
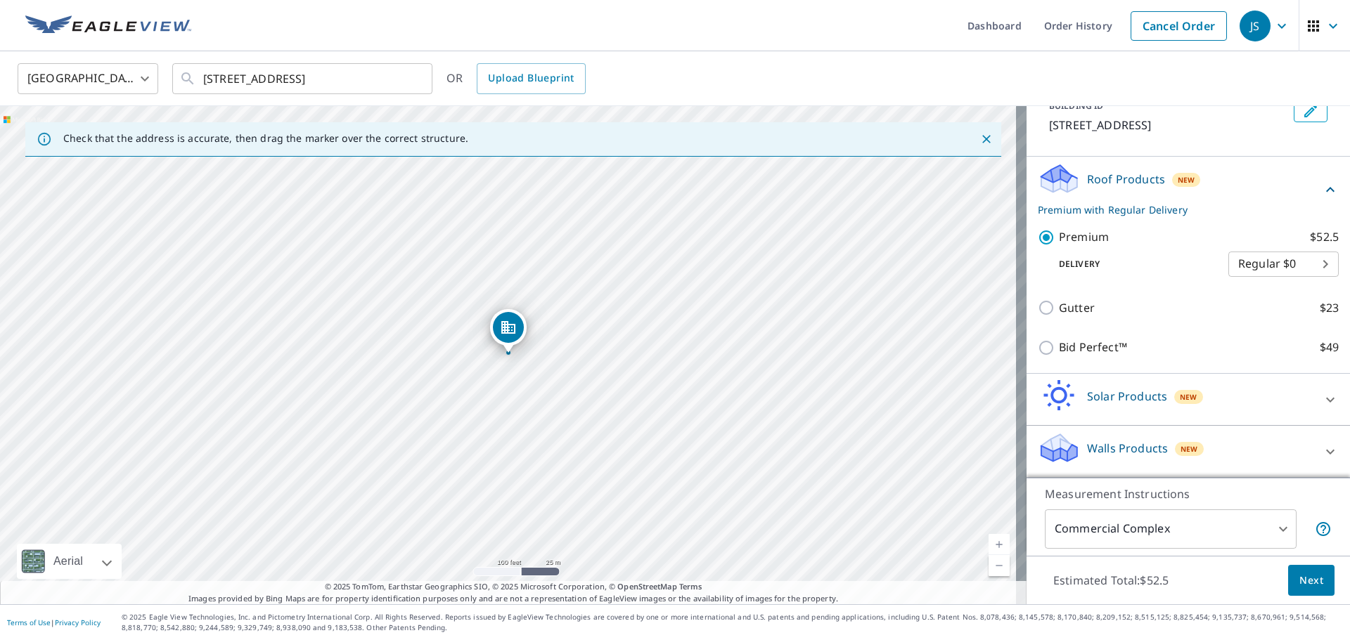
click at [1308, 586] on span "Next" at bounding box center [1311, 581] width 24 height 18
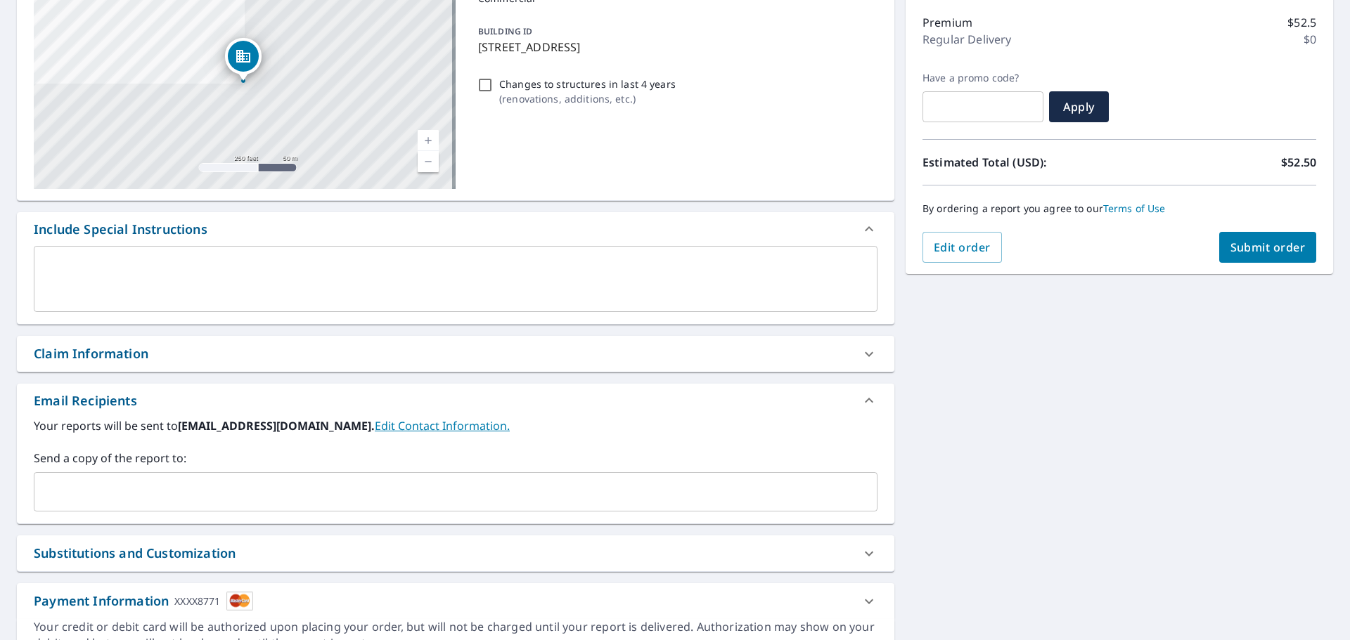
scroll to position [245, 0]
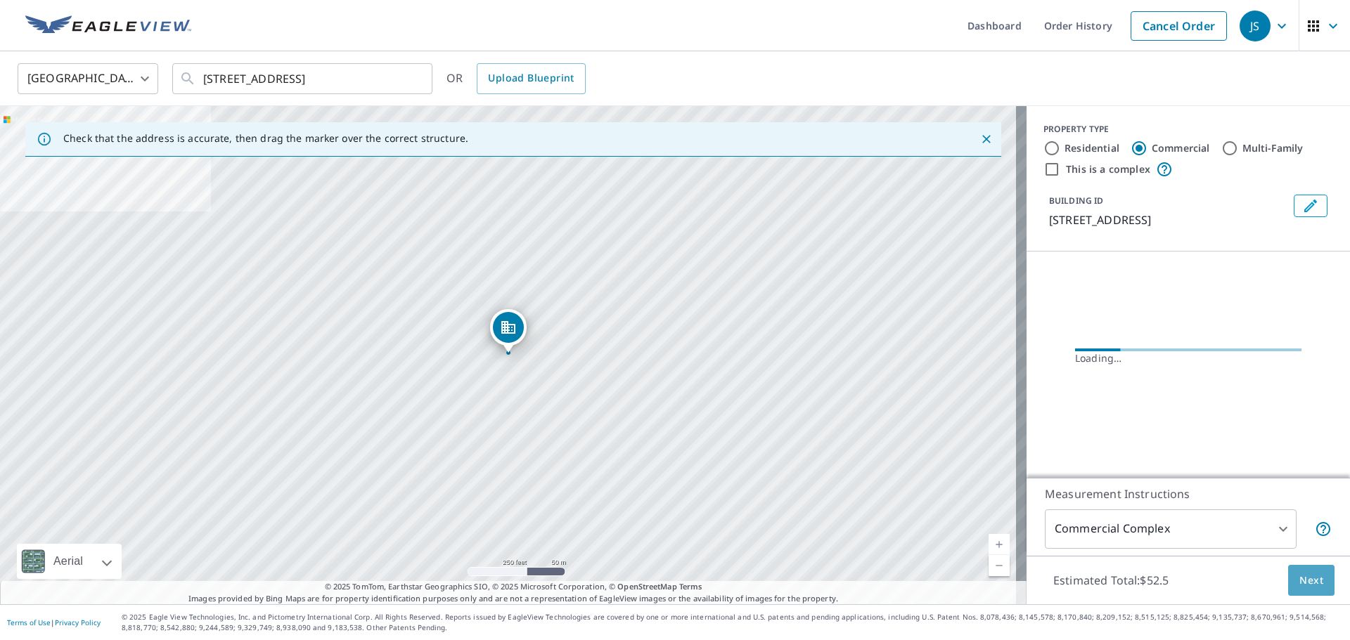
click at [1299, 570] on button "Next" at bounding box center [1311, 581] width 46 height 32
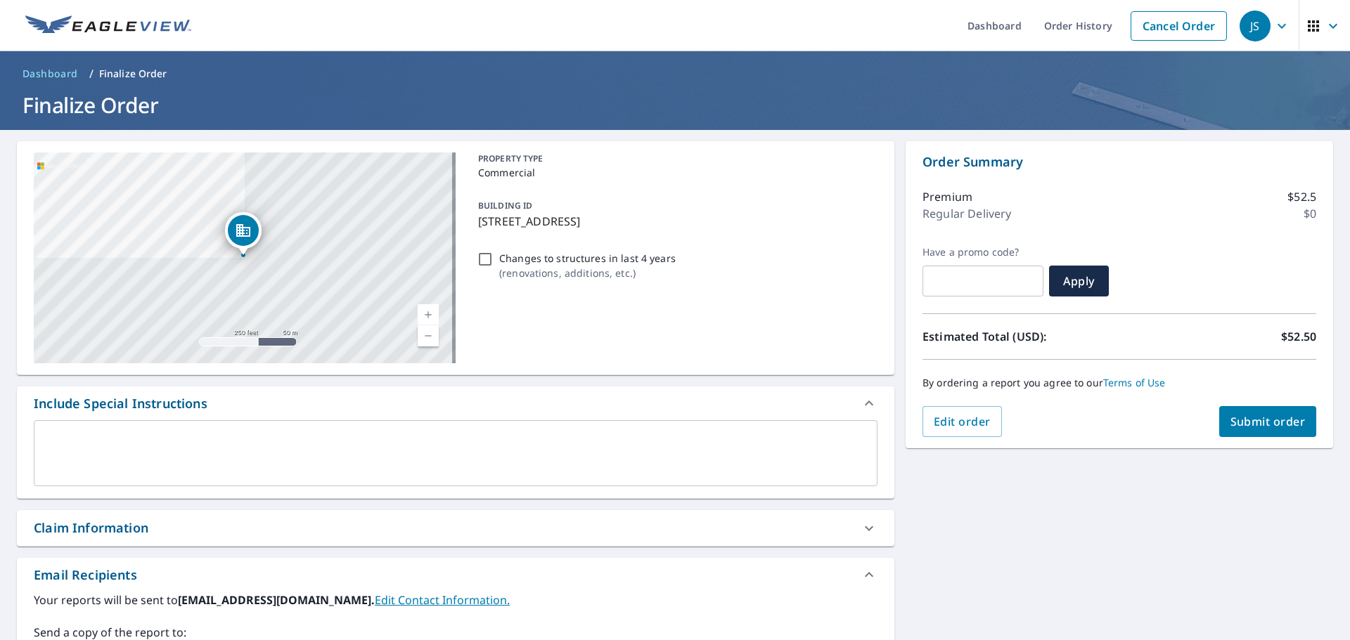
click at [483, 258] on input "Changes to structures in last 4 years ( renovations, additions, etc. )" at bounding box center [485, 259] width 17 height 17
click at [482, 259] on input "Changes to structures in last 4 years ( renovations, additions, etc. )" at bounding box center [485, 259] width 17 height 17
checkbox input "false"
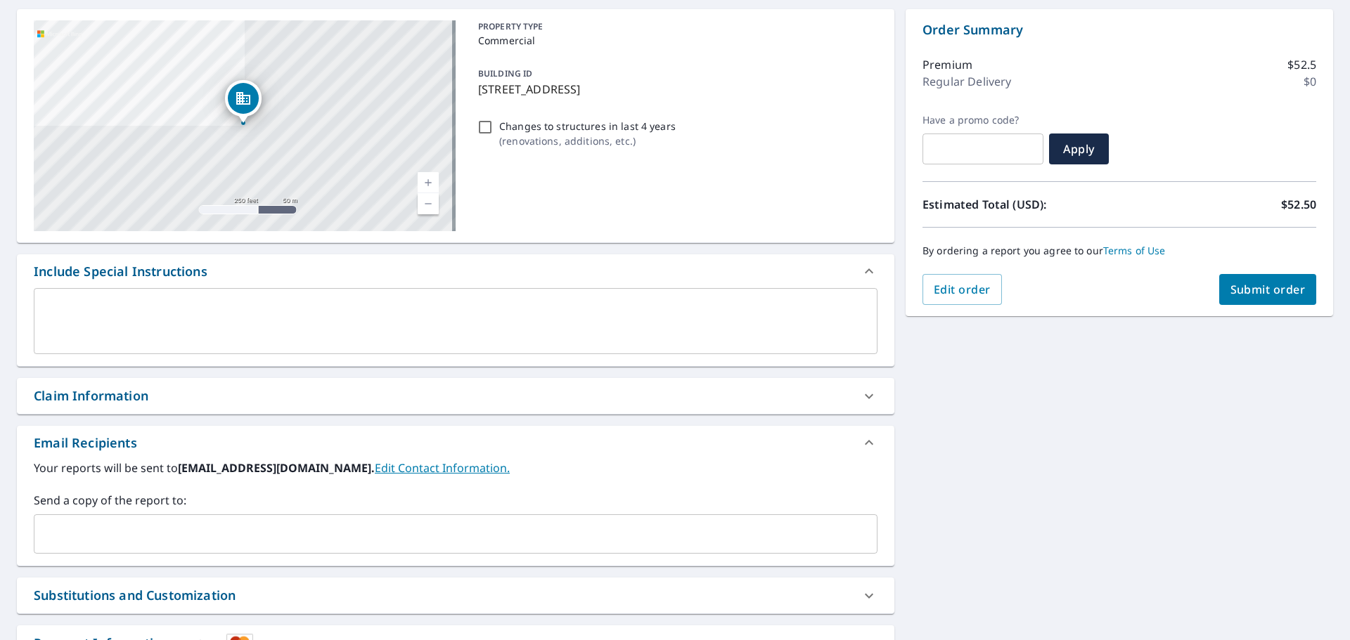
scroll to position [141, 0]
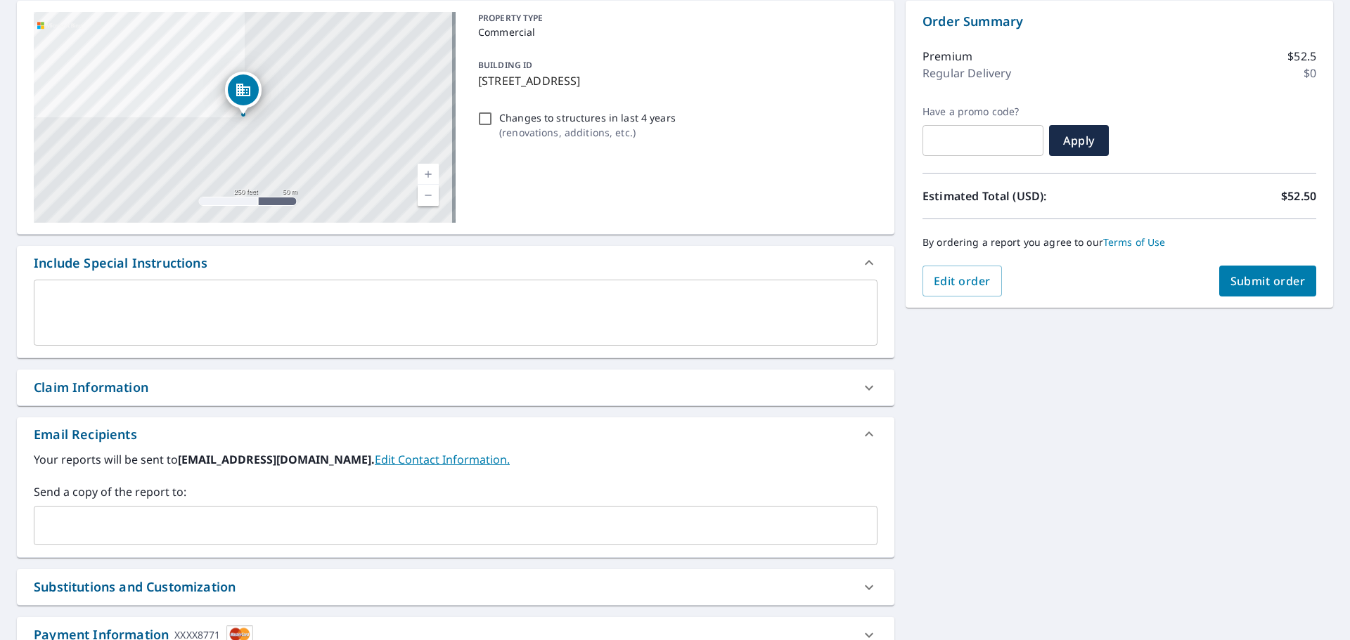
click at [210, 512] on div "​" at bounding box center [456, 525] width 844 height 39
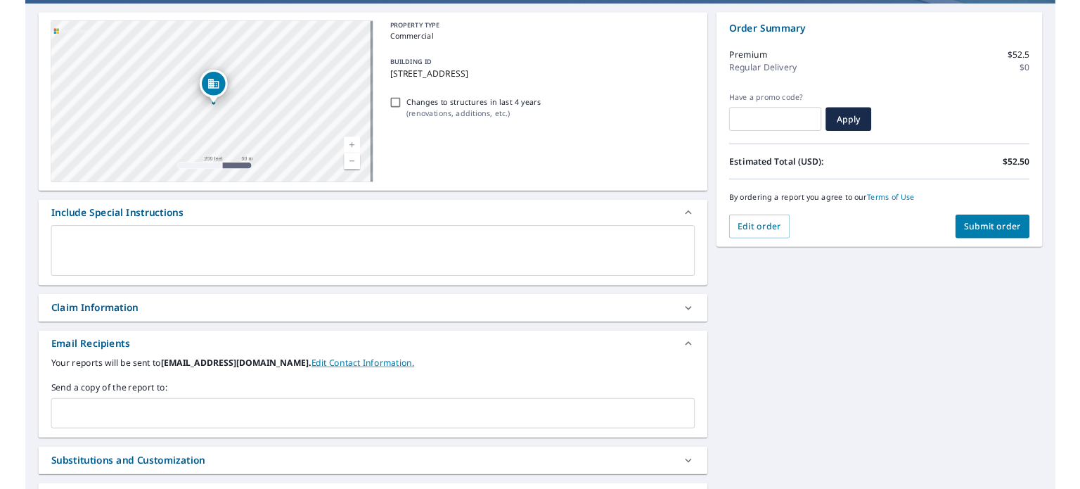
scroll to position [0, 0]
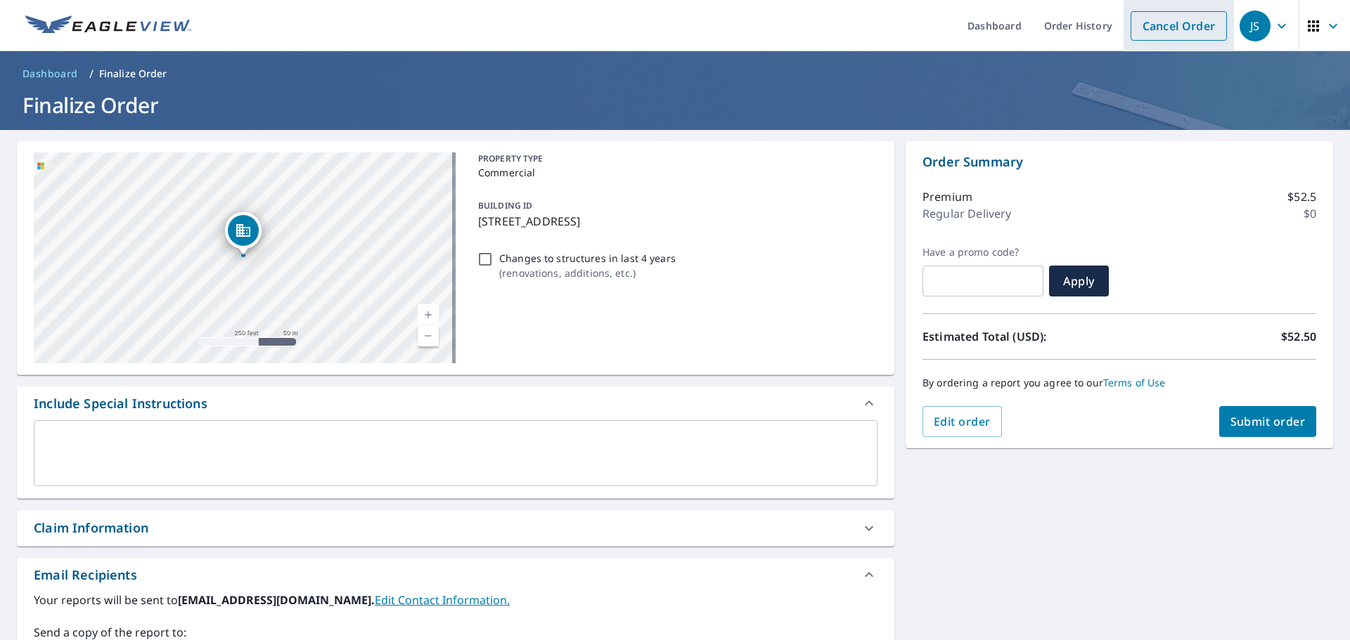
click at [1149, 21] on link "Cancel Order" at bounding box center [1178, 26] width 96 height 30
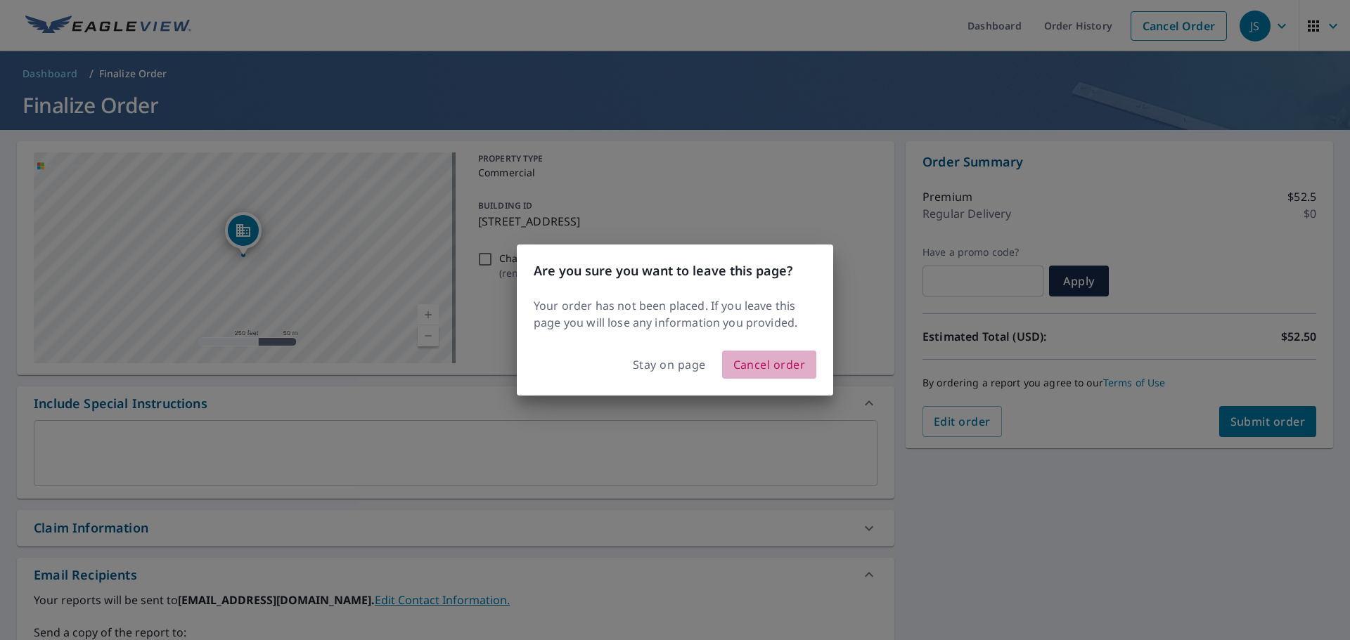
click at [783, 365] on span "Cancel order" at bounding box center [769, 365] width 72 height 20
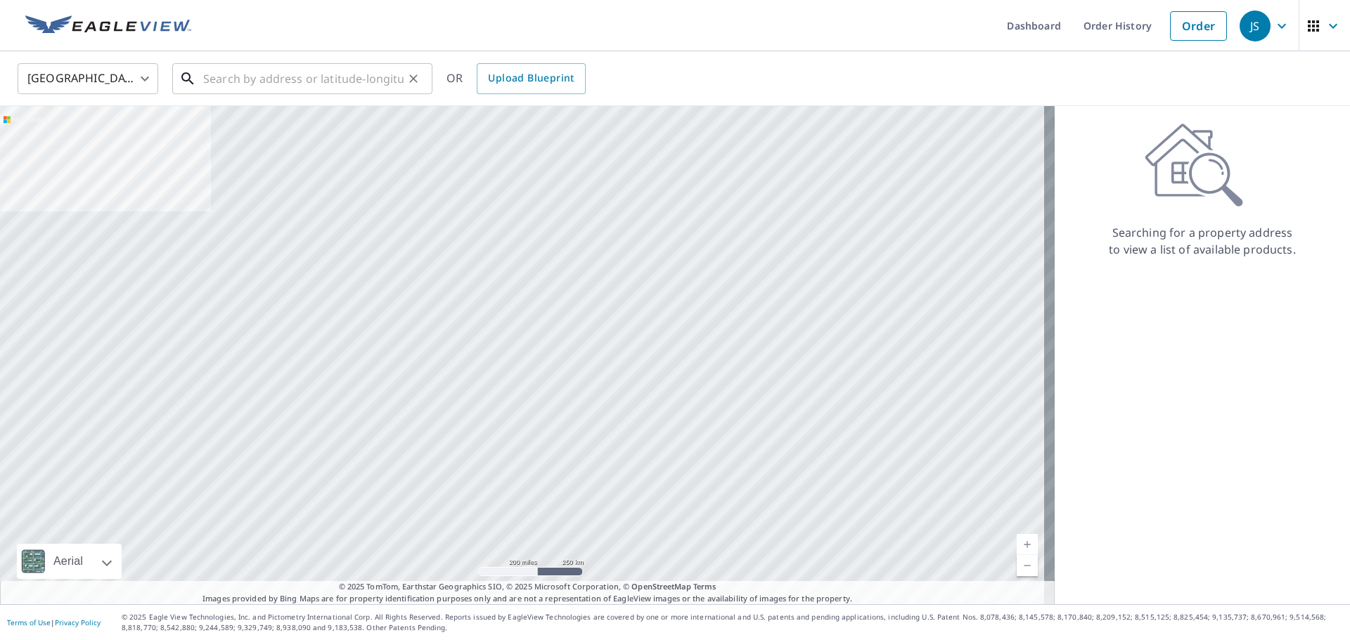
click at [225, 66] on input "text" at bounding box center [303, 78] width 200 height 39
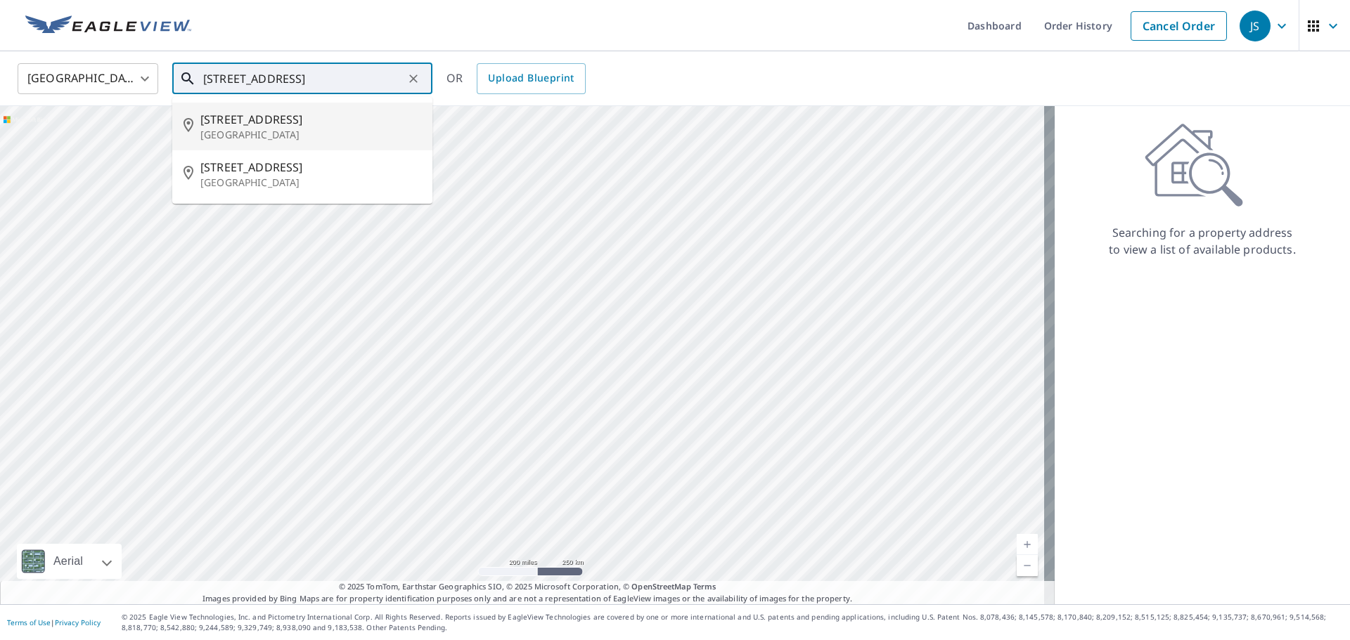
click at [266, 125] on span "450 N Arlington Ave" at bounding box center [310, 119] width 221 height 17
type input "450 N Arlington Ave Reno, NV 89503"
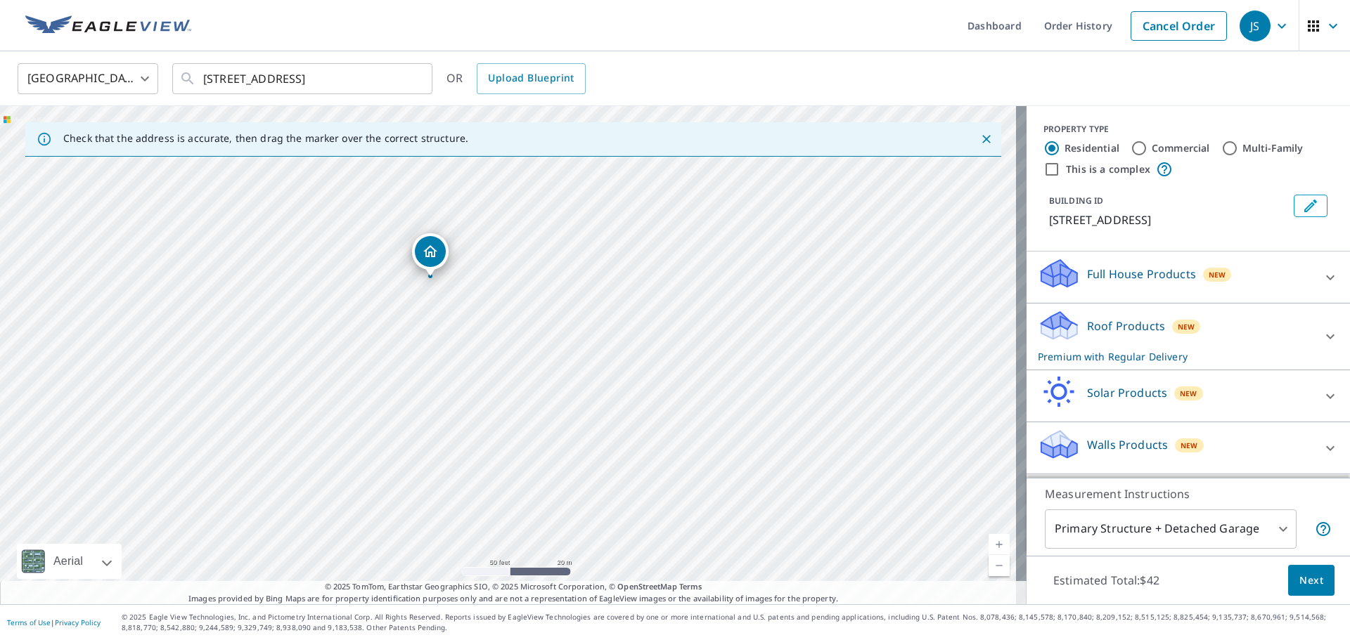
drag, startPoint x: 568, startPoint y: 393, endPoint x: 645, endPoint y: 295, distance: 125.2
click at [645, 295] on div "450 N Arlington Ave Reno, NV 89503" at bounding box center [513, 355] width 1026 height 498
click at [1152, 141] on label "Commercial" at bounding box center [1181, 148] width 58 height 14
click at [1147, 141] on input "Commercial" at bounding box center [1138, 148] width 17 height 17
radio input "true"
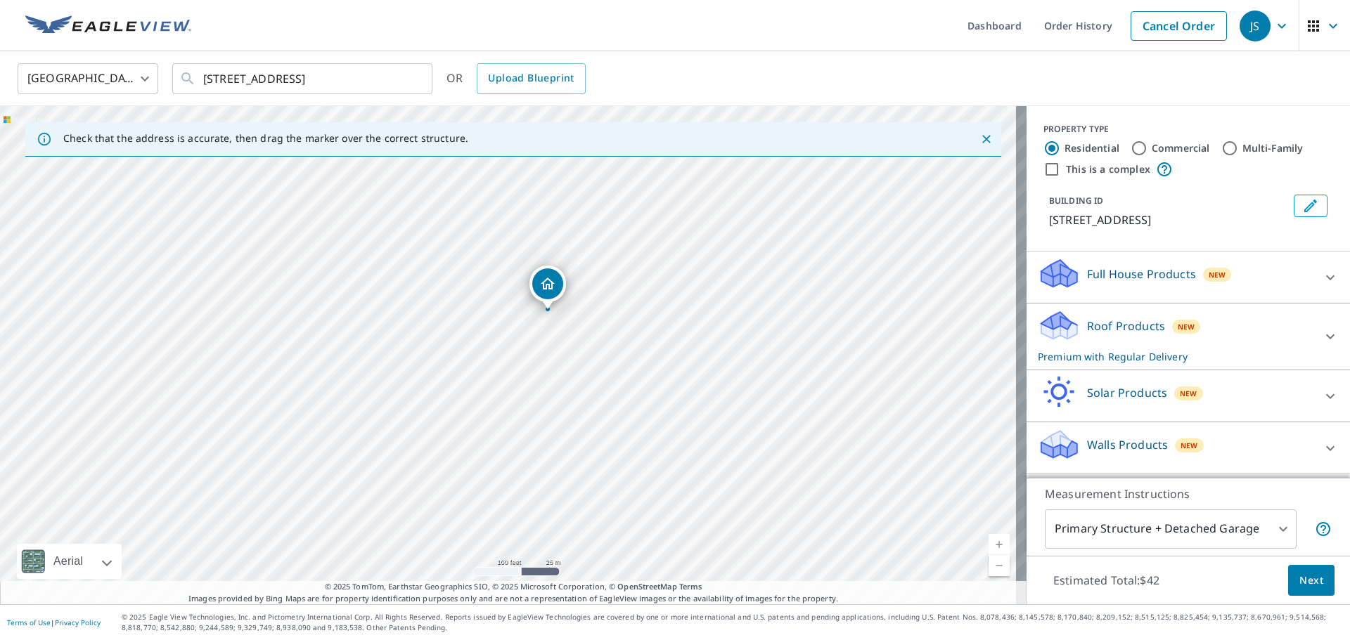
type input "4"
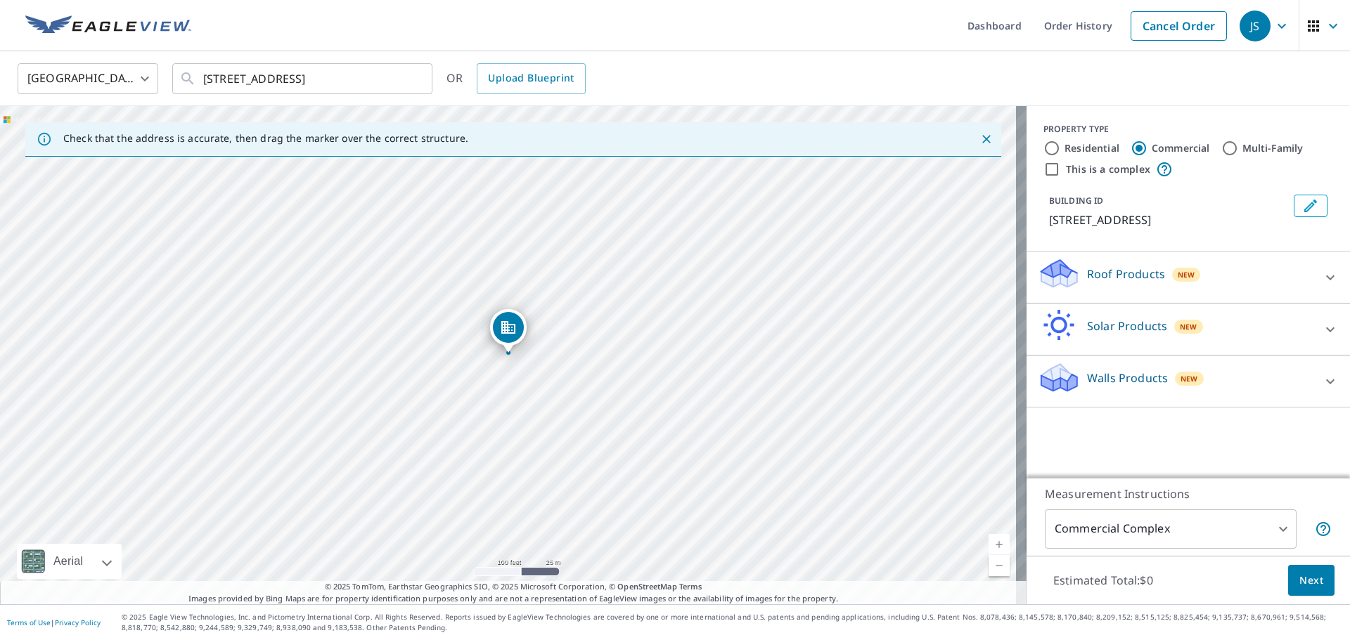
click at [1123, 292] on div "Roof Products New" at bounding box center [1176, 277] width 276 height 40
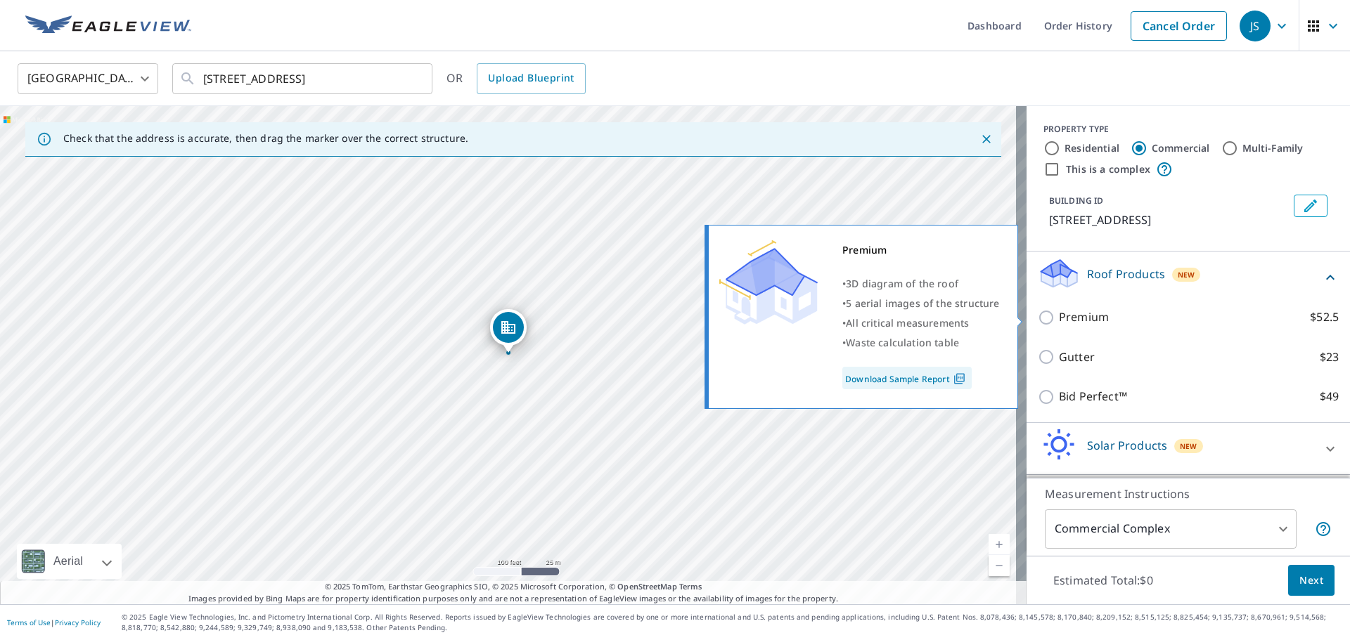
click at [1089, 314] on p "Premium" at bounding box center [1084, 318] width 50 height 18
click at [1059, 314] on input "Premium $52.5" at bounding box center [1048, 317] width 21 height 17
checkbox input "true"
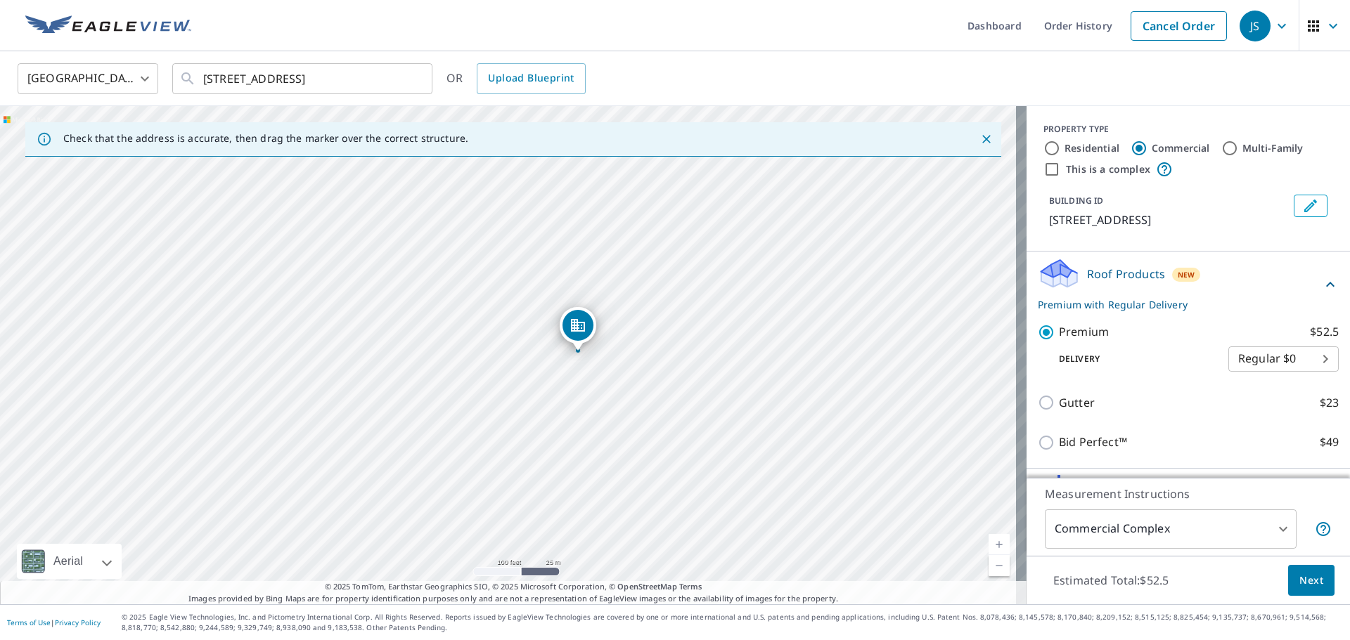
drag, startPoint x: 617, startPoint y: 380, endPoint x: 687, endPoint y: 378, distance: 69.6
click at [687, 378] on div "450 N Arlington Ave Reno, NV 89503" at bounding box center [513, 355] width 1026 height 498
drag, startPoint x: 741, startPoint y: 430, endPoint x: 704, endPoint y: 355, distance: 83.3
click at [704, 355] on div "450 N Arlington Ave Reno, NV 89503" at bounding box center [513, 355] width 1026 height 498
click at [560, 421] on div "450 N Arlington Ave Reno, NV 89503" at bounding box center [513, 355] width 1026 height 498
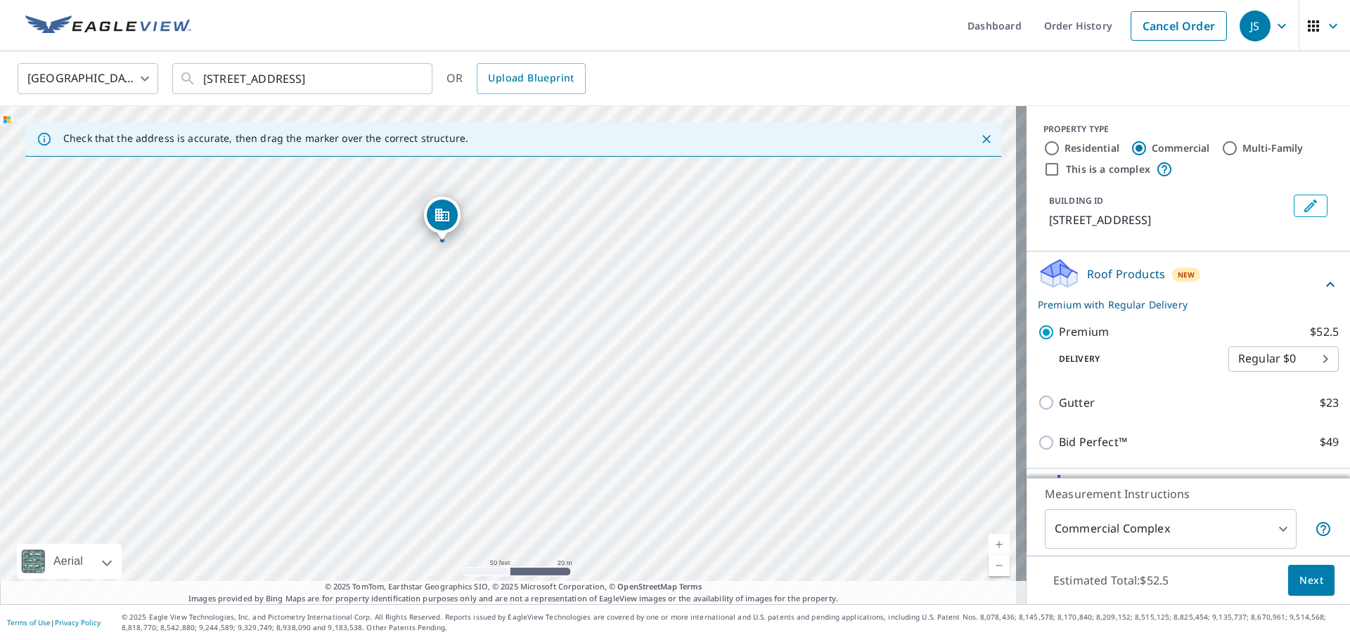
drag, startPoint x: 641, startPoint y: 455, endPoint x: 574, endPoint y: 343, distance: 130.6
click at [574, 343] on div "450 N Arlington Ave Reno, NV 89503" at bounding box center [513, 355] width 1026 height 498
drag, startPoint x: 564, startPoint y: 333, endPoint x: 581, endPoint y: 377, distance: 47.7
drag, startPoint x: 506, startPoint y: 331, endPoint x: 530, endPoint y: 409, distance: 81.6
drag, startPoint x: 510, startPoint y: 317, endPoint x: 484, endPoint y: 221, distance: 99.3
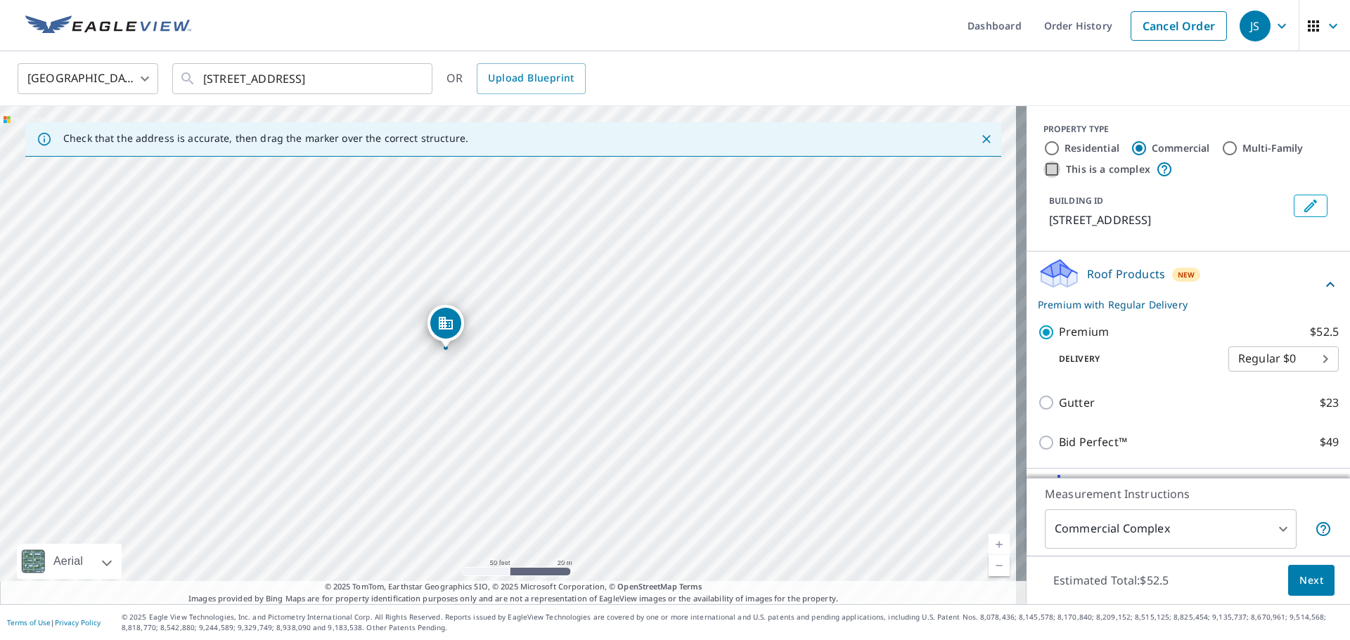
click at [1043, 173] on input "This is a complex" at bounding box center [1051, 169] width 17 height 17
checkbox input "true"
checkbox input "false"
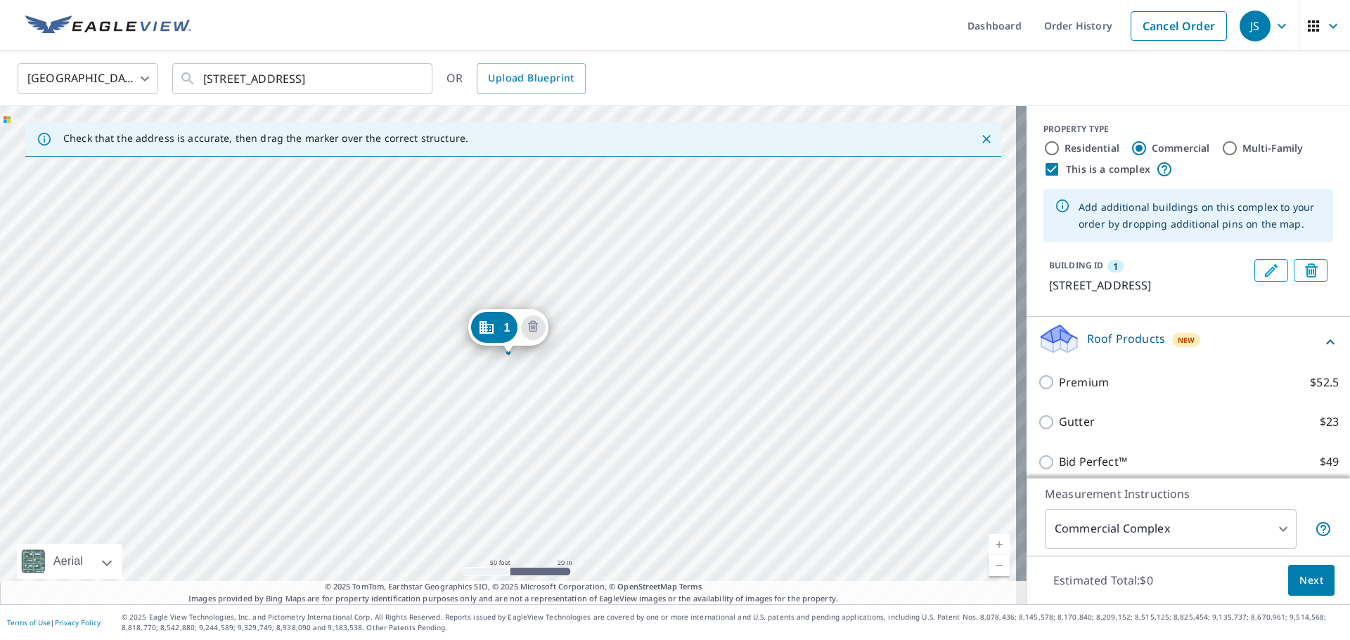
click at [555, 503] on div "1 450 N Arlington Ave Reno, NV 89503" at bounding box center [513, 355] width 1026 height 498
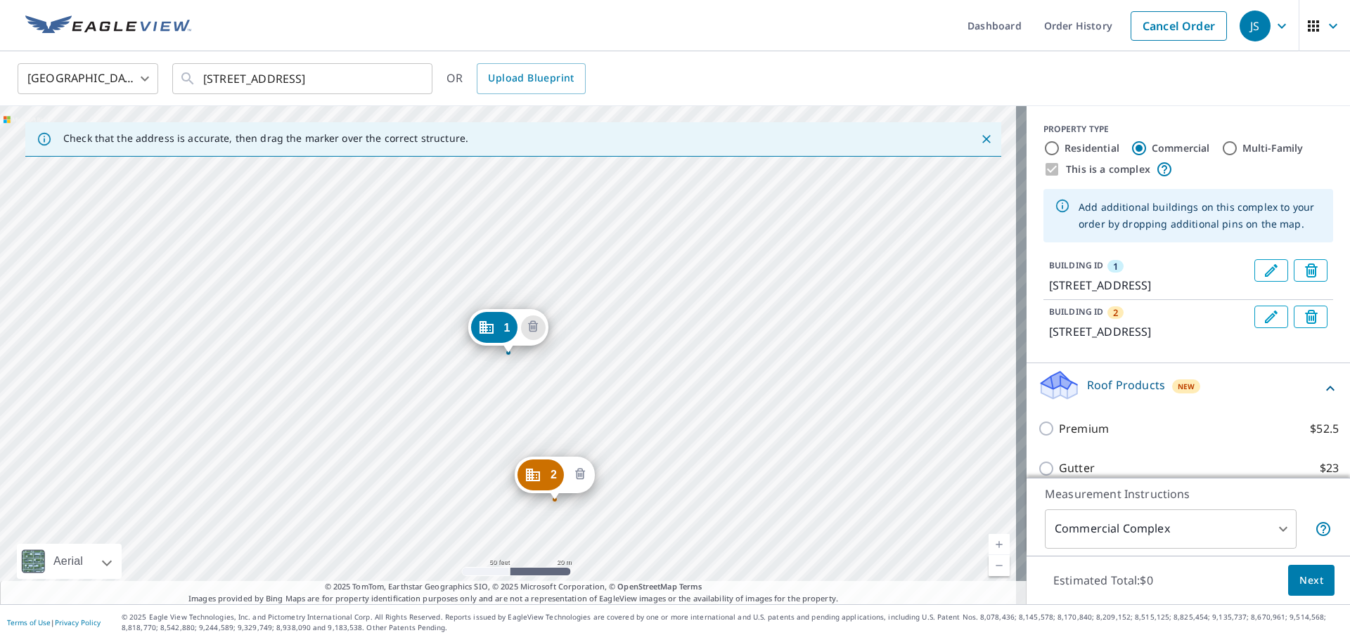
click at [583, 477] on icon "Delete building 2" at bounding box center [580, 473] width 10 height 11
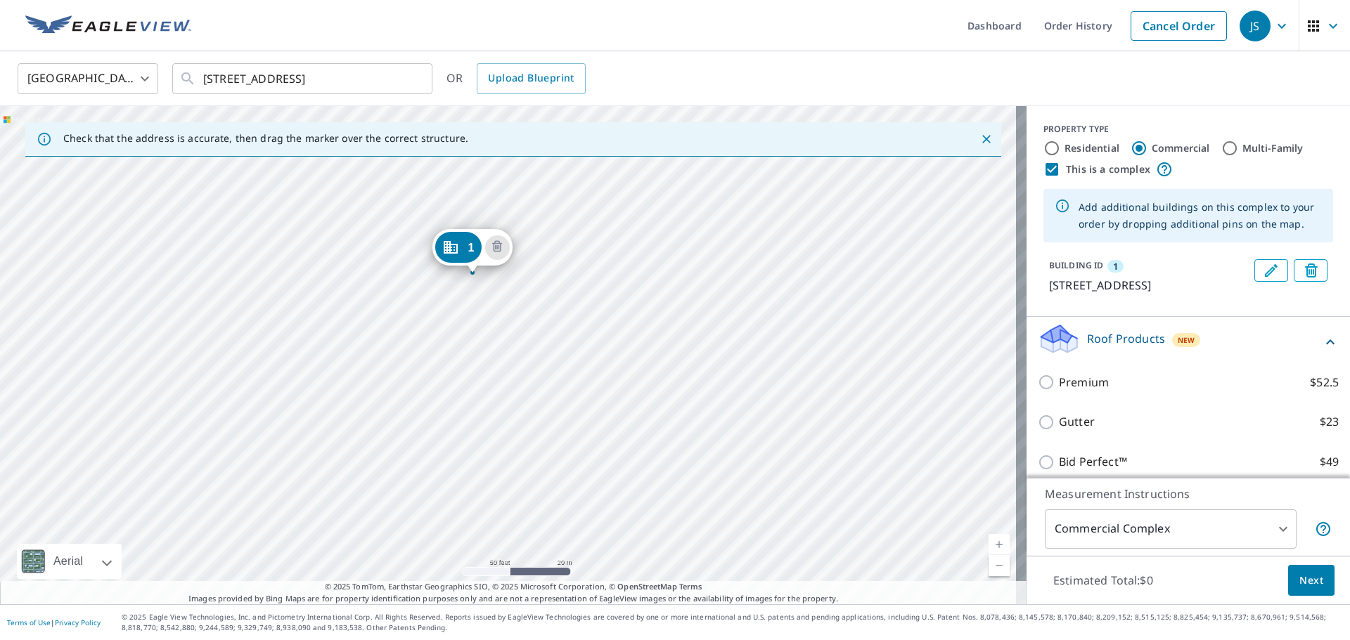
drag, startPoint x: 766, startPoint y: 470, endPoint x: 753, endPoint y: 438, distance: 34.3
click at [753, 438] on div "1 450 N Arlington Ave Reno, NV 89503" at bounding box center [513, 355] width 1026 height 498
drag, startPoint x: 706, startPoint y: 409, endPoint x: 695, endPoint y: 404, distance: 12.3
click at [695, 404] on div "1 450 N Arlington Ave Reno, NV 89503" at bounding box center [513, 355] width 1026 height 498
click at [981, 147] on div at bounding box center [981, 139] width 30 height 25
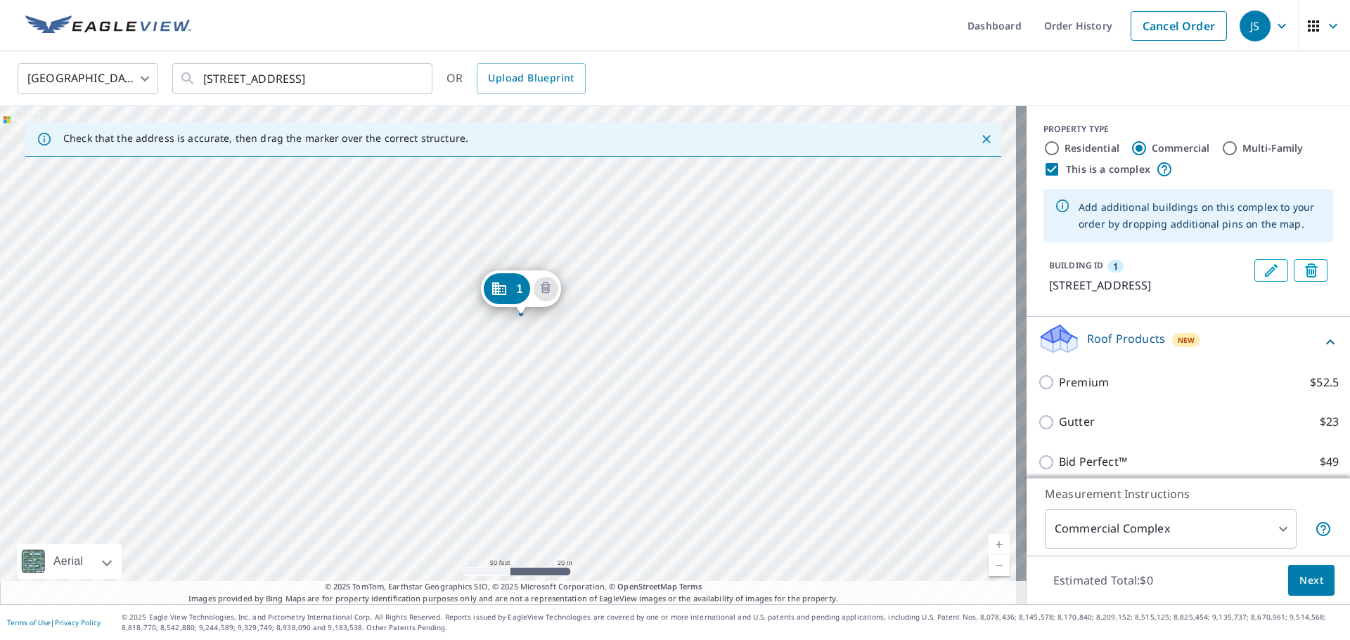
click at [979, 141] on icon "Close" at bounding box center [986, 139] width 14 height 14
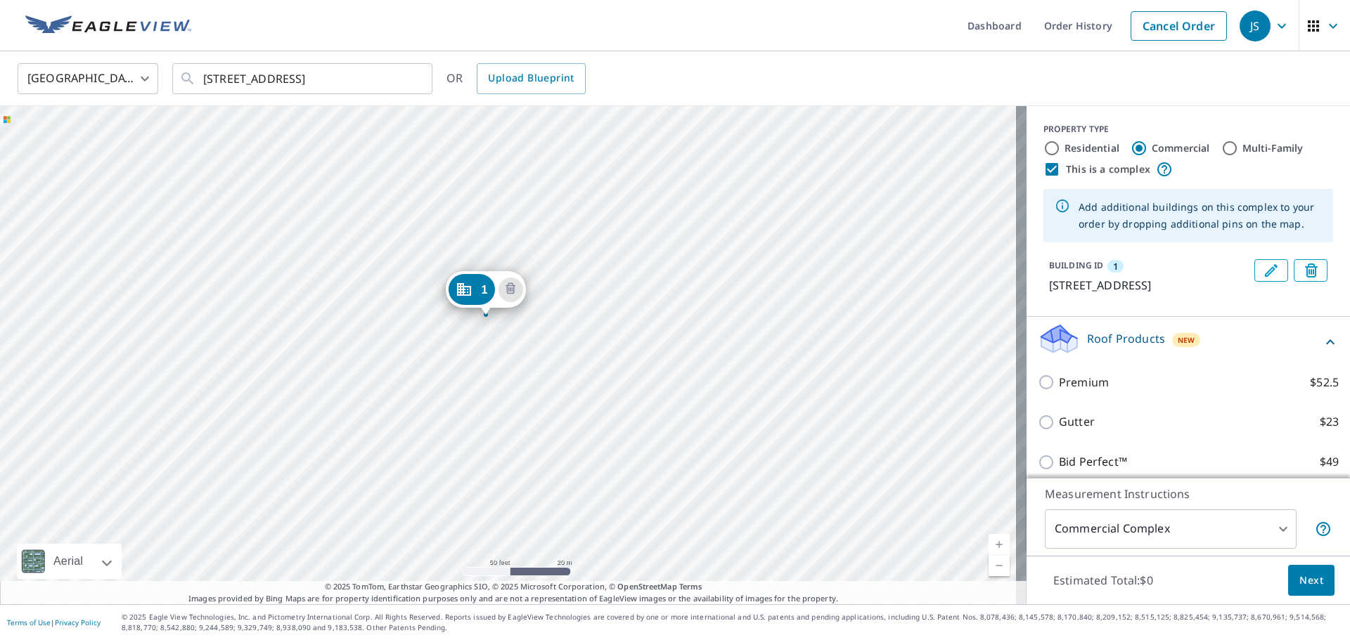
drag, startPoint x: 716, startPoint y: 432, endPoint x: 694, endPoint y: 394, distance: 44.1
click at [694, 394] on div "1 450 N Arlington Ave Reno, NV 89503" at bounding box center [513, 355] width 1026 height 498
click at [1143, 28] on link "Cancel Order" at bounding box center [1178, 26] width 96 height 30
